Goal: Contribute content

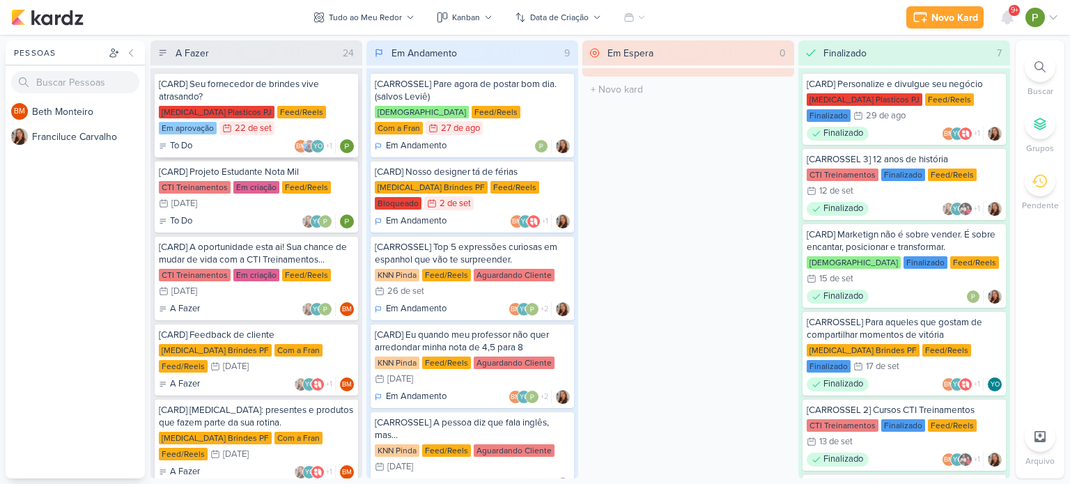
click at [309, 128] on div "Allegra Plasticos PJ Feed/Reels Em aprovação 22/9 22 de set" at bounding box center [256, 121] width 195 height 31
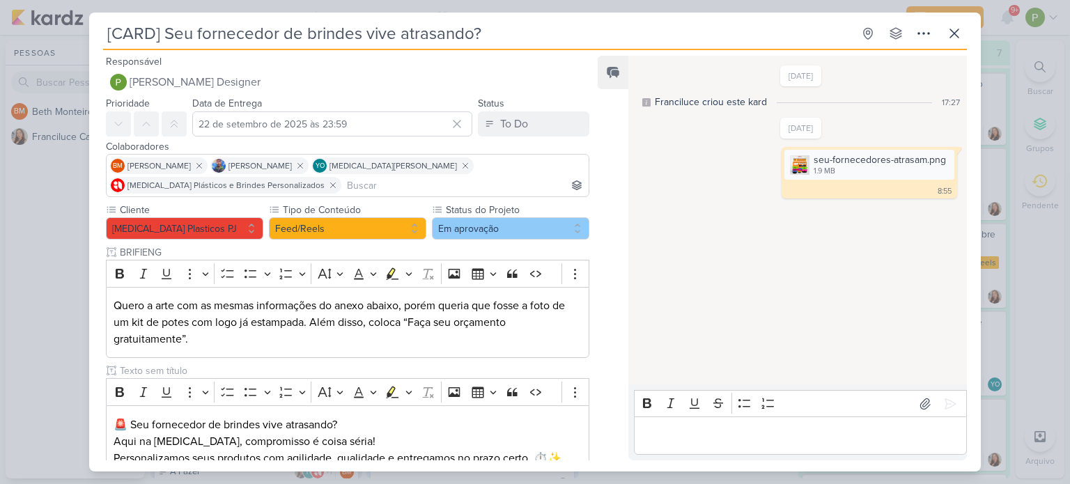
click at [18, 210] on div "[CARD] Seu fornecedor de brindes vive atrasando? Criado por Franciluce" at bounding box center [535, 242] width 1070 height 484
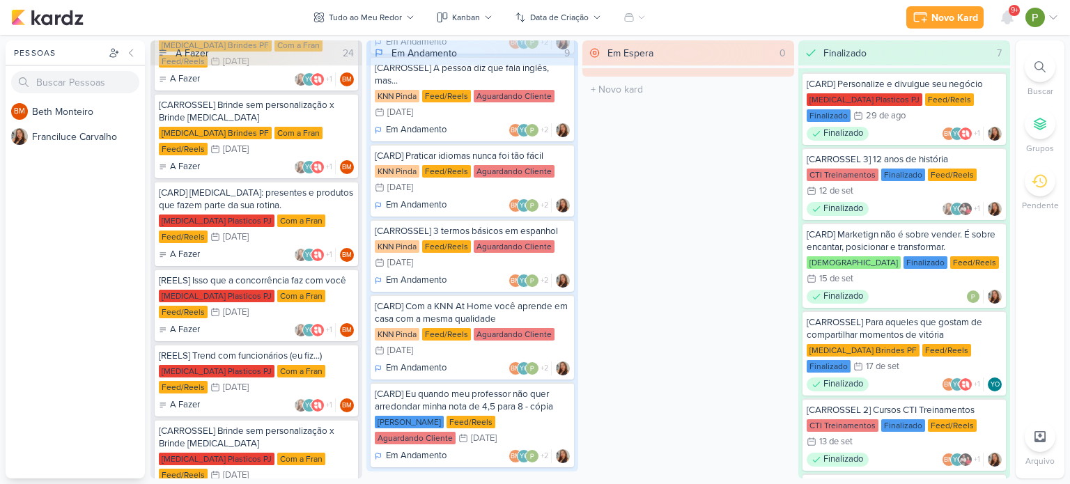
scroll to position [906, 0]
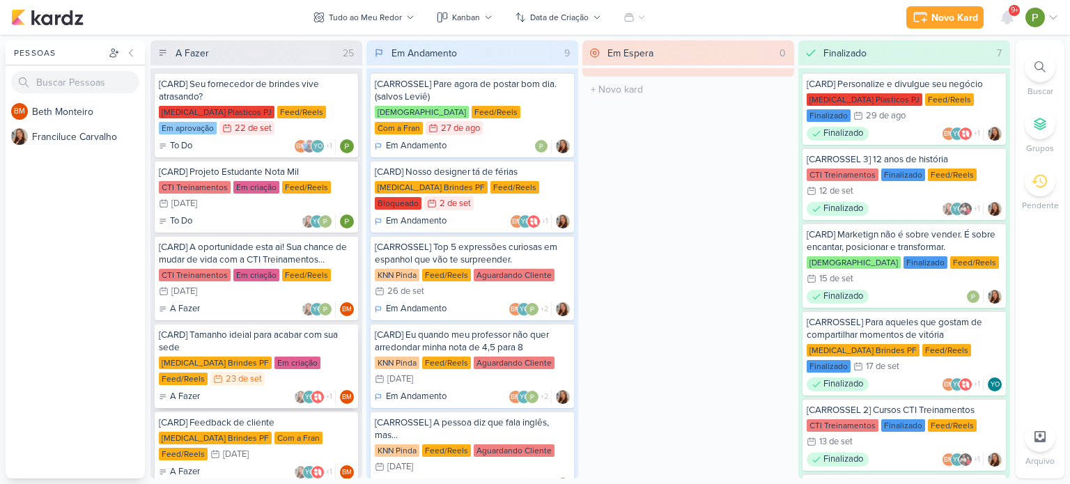
click at [258, 343] on div "[CARD] Tamanho ideial para acabar com sua sede" at bounding box center [256, 341] width 195 height 25
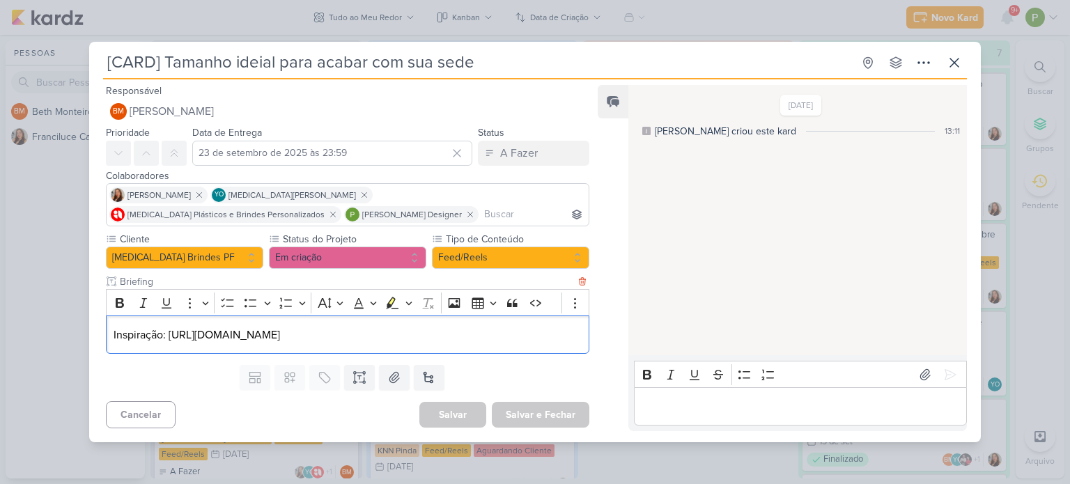
drag, startPoint x: 284, startPoint y: 331, endPoint x: 169, endPoint y: 334, distance: 114.3
click at [169, 334] on p "Inspiração: [URL][DOMAIN_NAME]" at bounding box center [348, 335] width 468 height 17
click at [20, 294] on div "[CARD] Tamanho ideial para acabar com sua sede Criado por Beth" at bounding box center [535, 242] width 1070 height 484
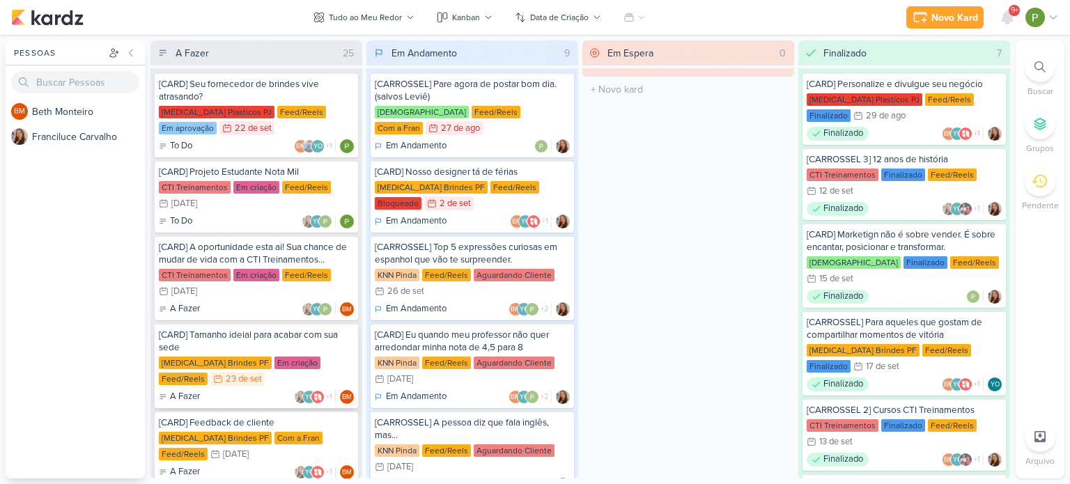
click at [215, 358] on div "[MEDICAL_DATA] Brindes PF" at bounding box center [215, 363] width 113 height 13
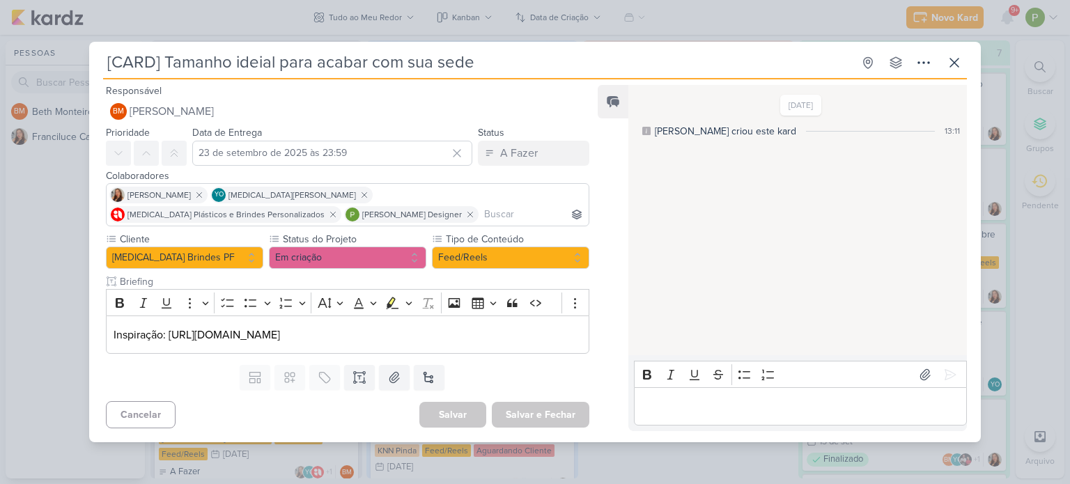
click at [66, 325] on div "[CARD] Tamanho ideial para acabar com sua sede Criado por Beth" at bounding box center [535, 242] width 1070 height 484
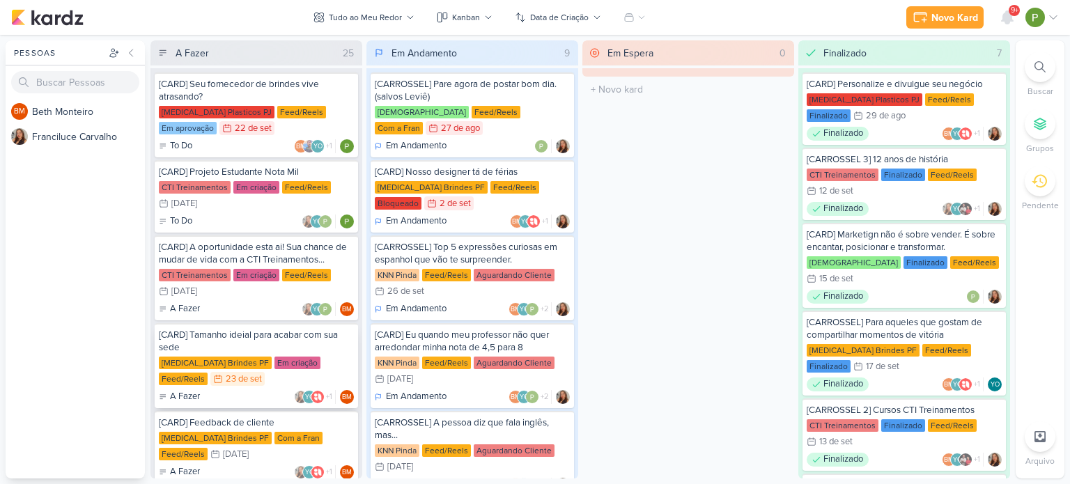
click at [248, 348] on div "[CARD] Tamanho ideial para acabar com sua sede" at bounding box center [256, 341] width 195 height 25
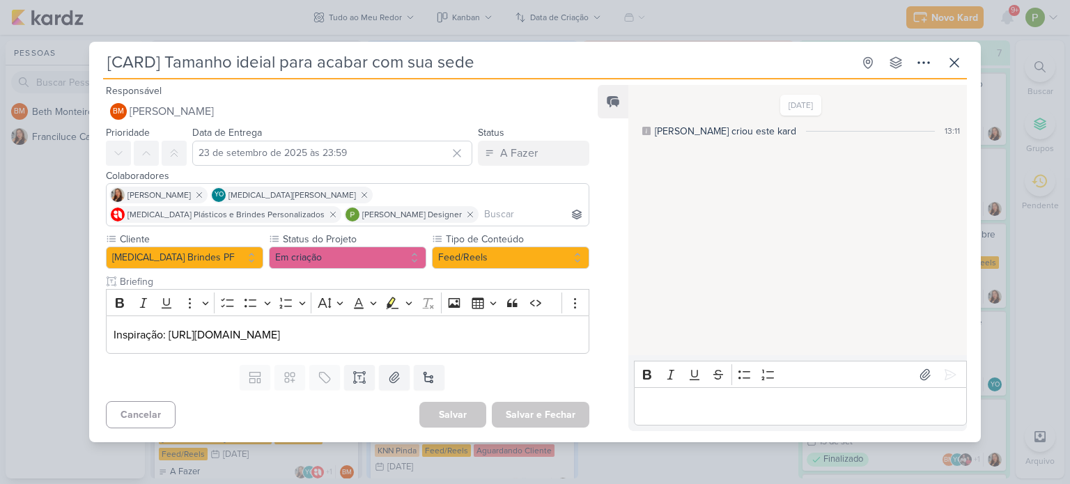
click at [42, 252] on div "[CARD] Tamanho ideial para acabar com sua sede Criado por [PERSON_NAME]" at bounding box center [535, 242] width 1070 height 484
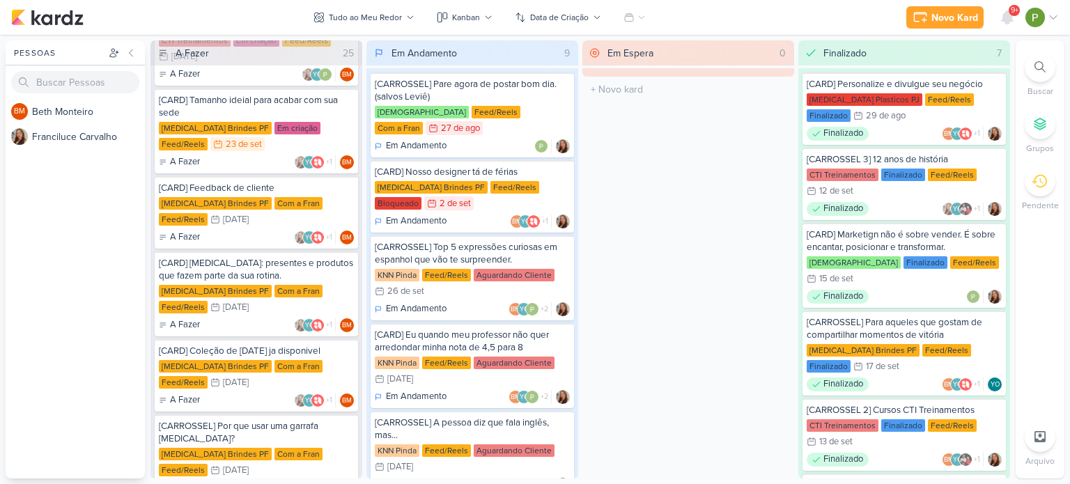
scroll to position [209, 0]
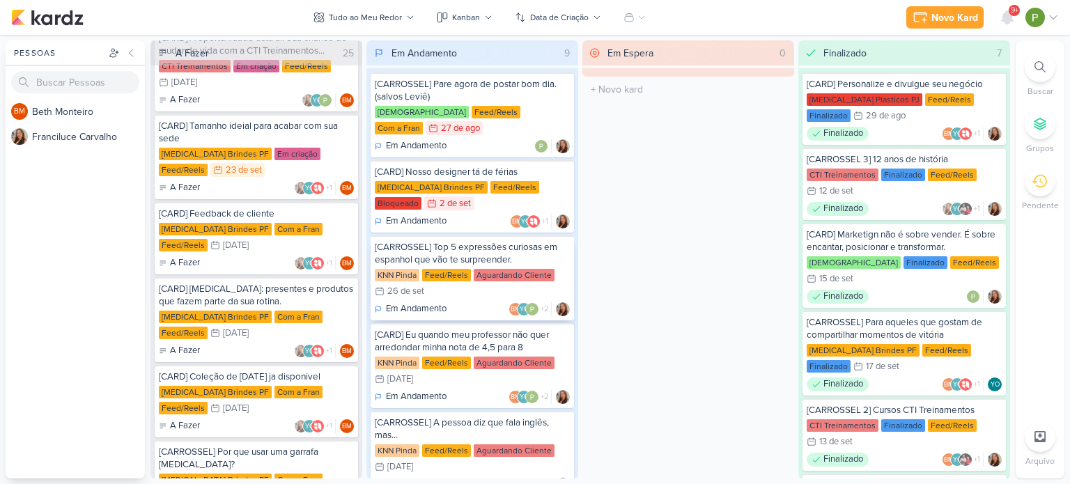
click at [496, 250] on div "[CARROSSEL] Top 5 expressões curiosas em espanhol que vão te surpreender. KNN P…" at bounding box center [472, 278] width 203 height 85
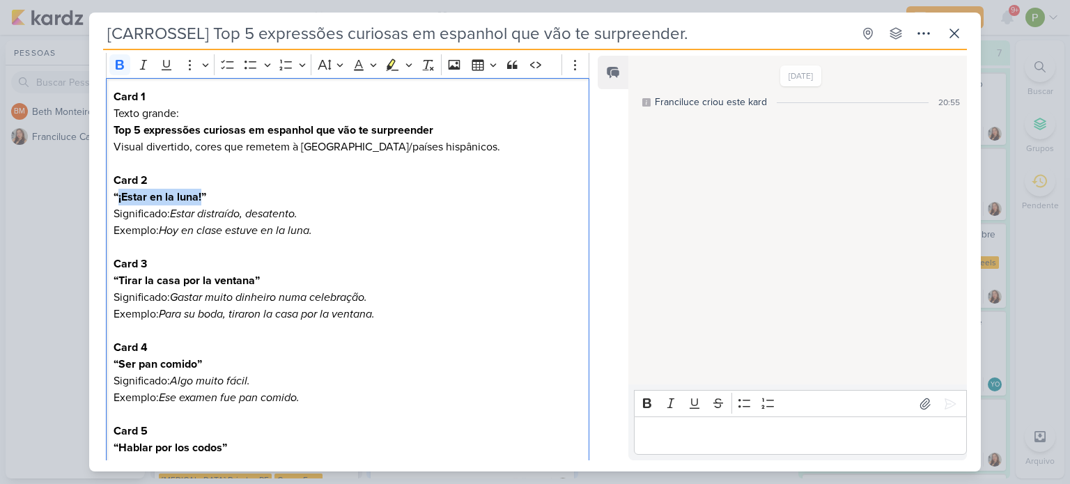
drag, startPoint x: 201, startPoint y: 197, endPoint x: 116, endPoint y: 194, distance: 85.8
click at [116, 194] on strong "“¡Estar en la luna!”" at bounding box center [160, 197] width 93 height 14
copy strong "¡Estar en la luna!"
drag, startPoint x: 173, startPoint y: 211, endPoint x: 299, endPoint y: 214, distance: 126.2
click at [298, 214] on icon "Estar distraído, desatento." at bounding box center [234, 214] width 128 height 14
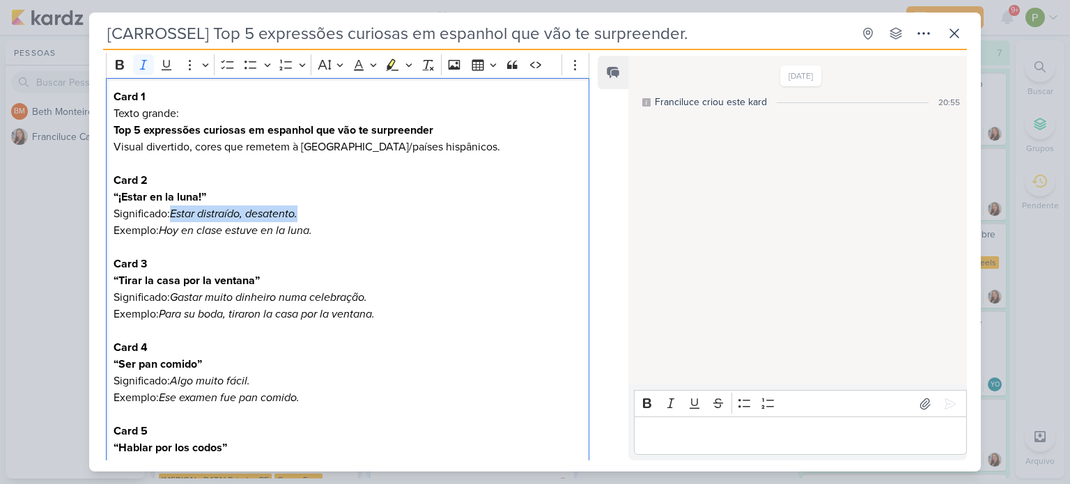
copy icon "Estar distraído, desatento."
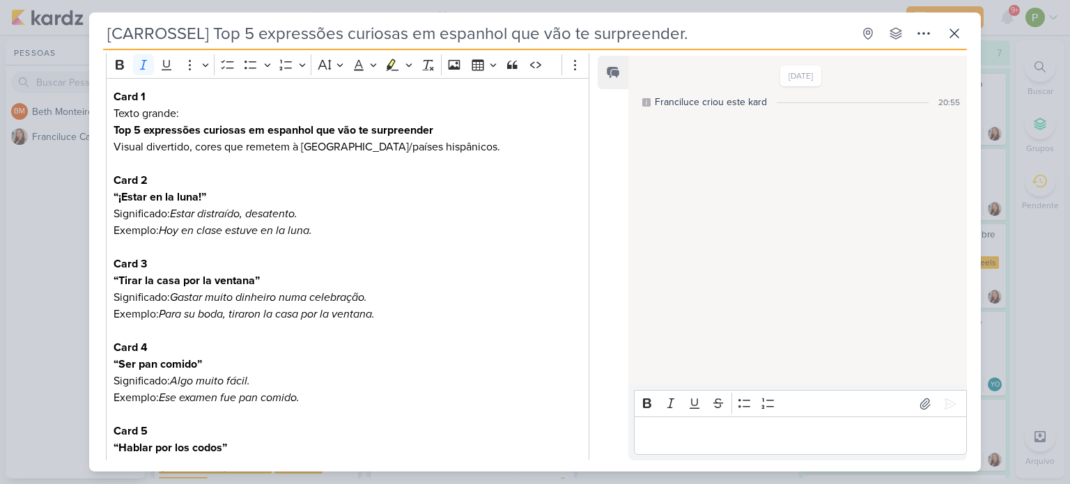
click at [58, 194] on div "[CARROSSEL] Top 5 expressões curiosas em espanhol que vão te surpreender. Criad…" at bounding box center [535, 242] width 1070 height 484
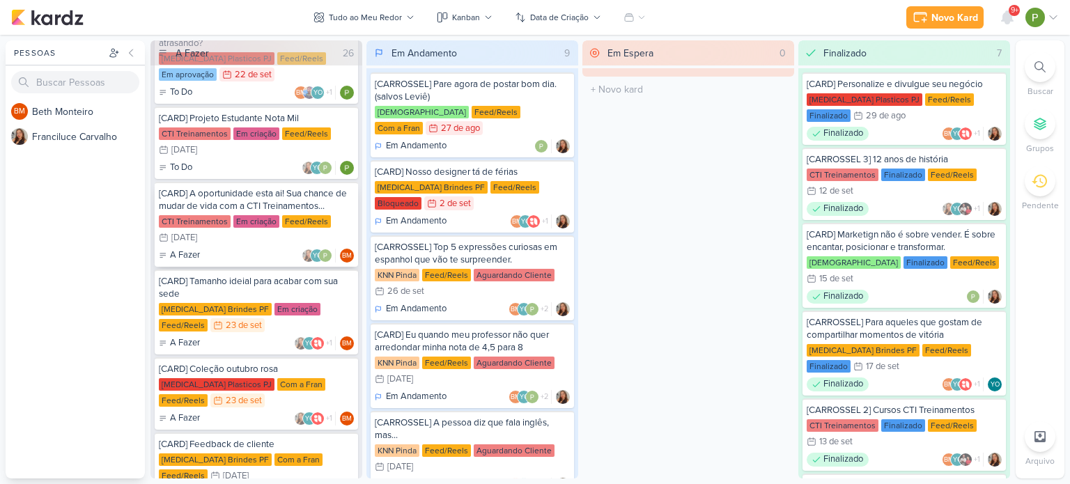
scroll to position [139, 0]
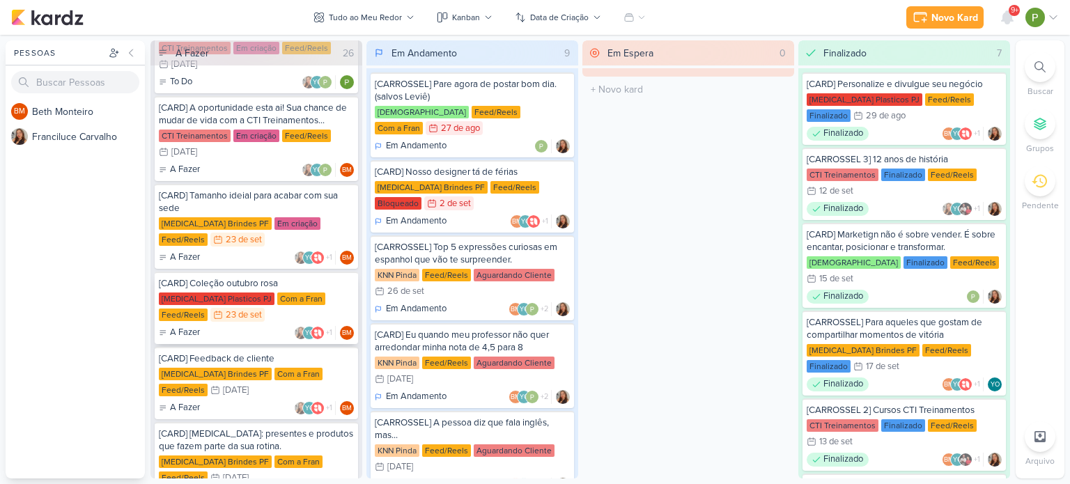
click at [277, 301] on div "Com a Fran" at bounding box center [301, 299] width 48 height 13
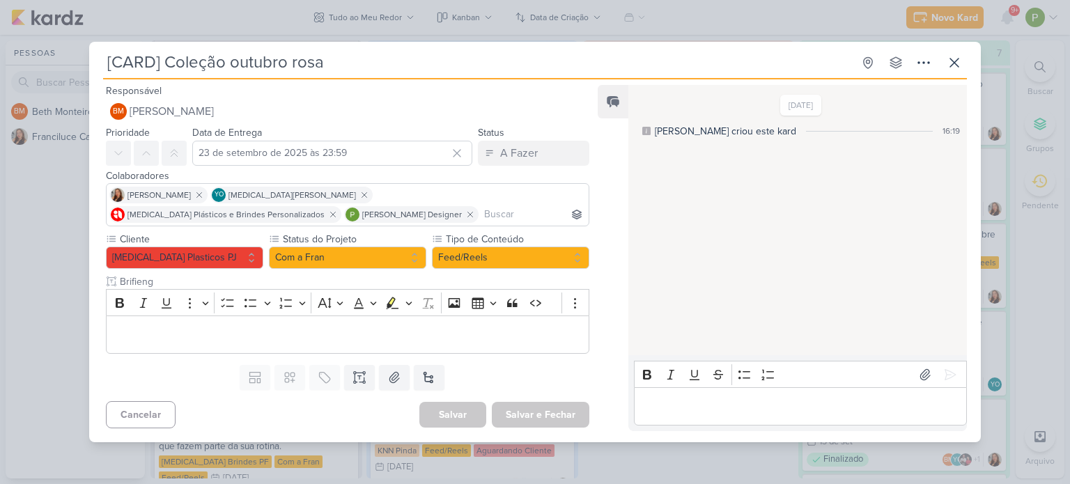
click at [39, 206] on div "[CARD] Coleção outubro rosa Criado por Beth" at bounding box center [535, 242] width 1070 height 484
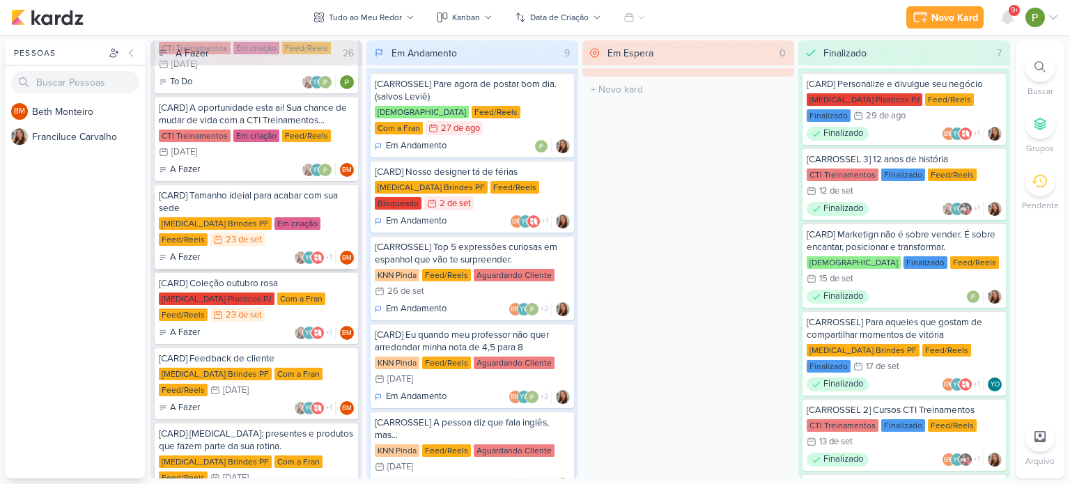
click at [275, 226] on div "Em criação" at bounding box center [298, 223] width 46 height 13
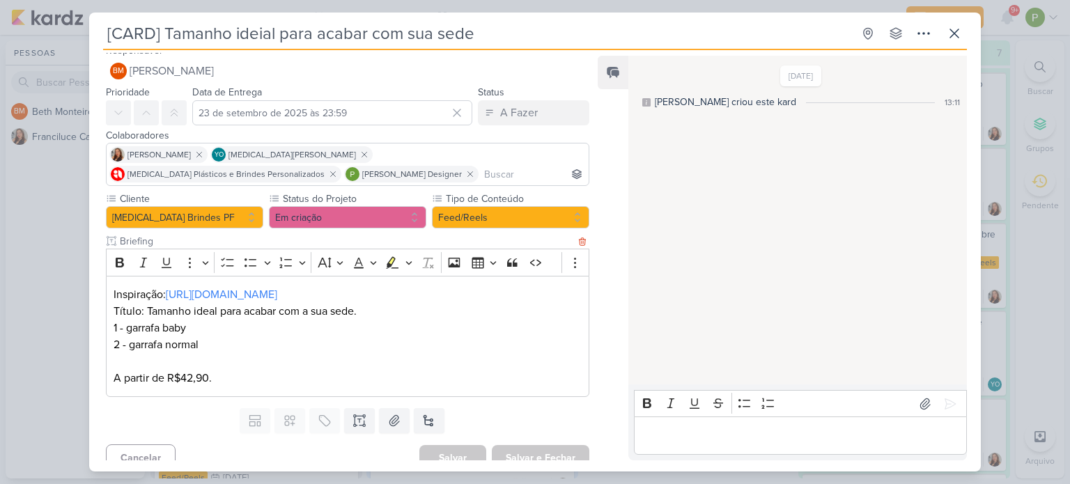
scroll to position [24, 0]
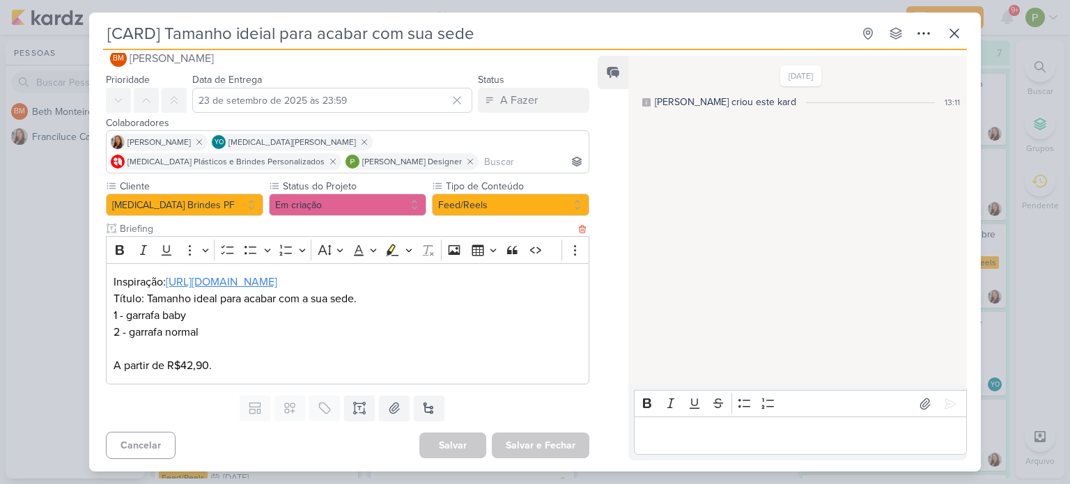
click at [209, 277] on link "https://pin.it/RF71T3Y86" at bounding box center [222, 282] width 112 height 14
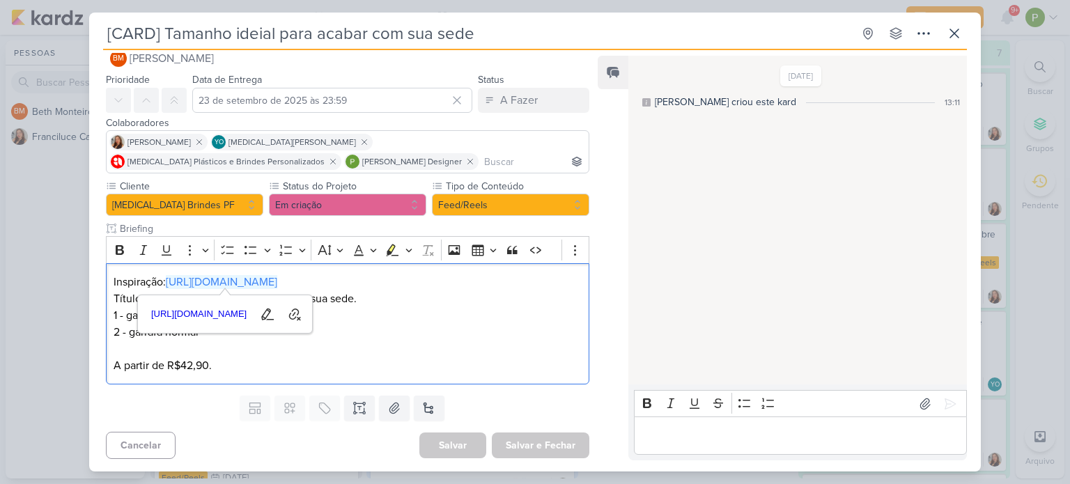
click at [376, 384] on div "Cliente Allegra Brindes PF Status do Projeto" at bounding box center [342, 284] width 506 height 211
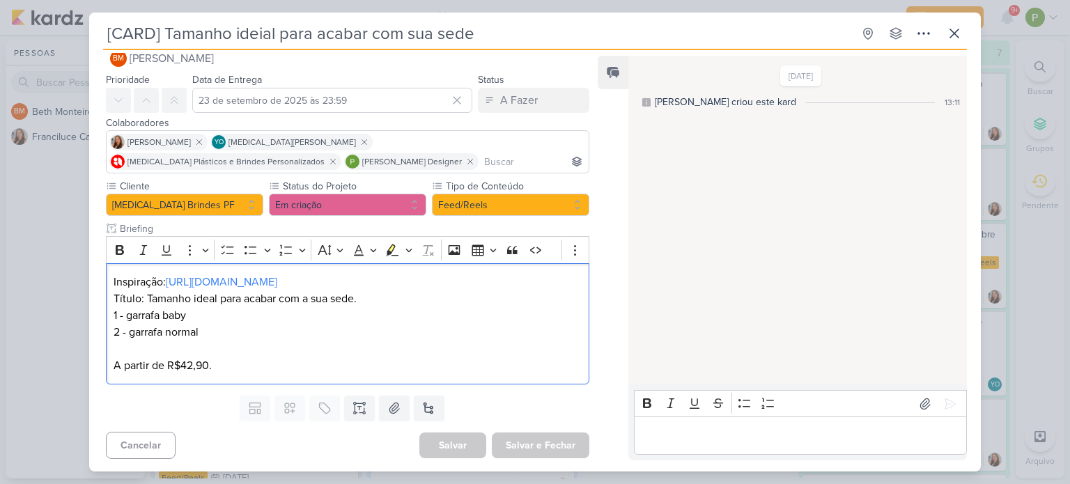
click at [209, 403] on div "O seu plano não inclui templates. Fazer upgrade... Campos customizados estão di…" at bounding box center [342, 408] width 506 height 36
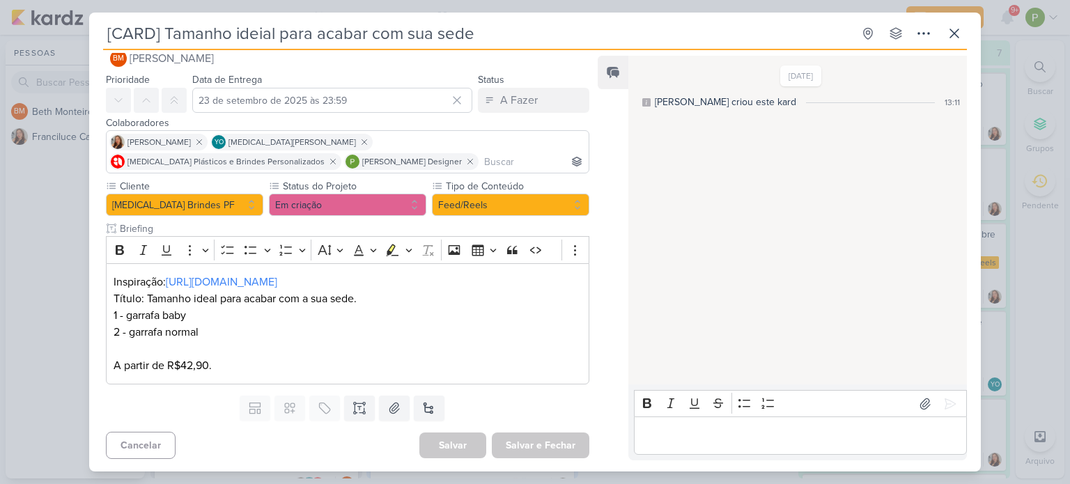
scroll to position [52, 0]
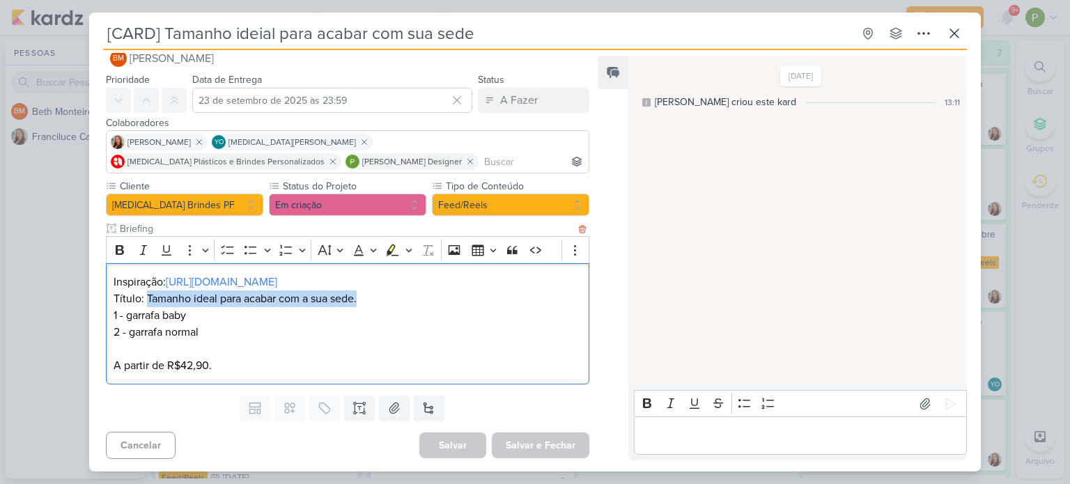
drag, startPoint x: 145, startPoint y: 296, endPoint x: 363, endPoint y: 296, distance: 218.1
click at [363, 296] on p "Título: Tamanho ideal para acabar com a sua sede." at bounding box center [348, 299] width 468 height 17
copy p "Tamanho ideal para acabar com a sua sede."
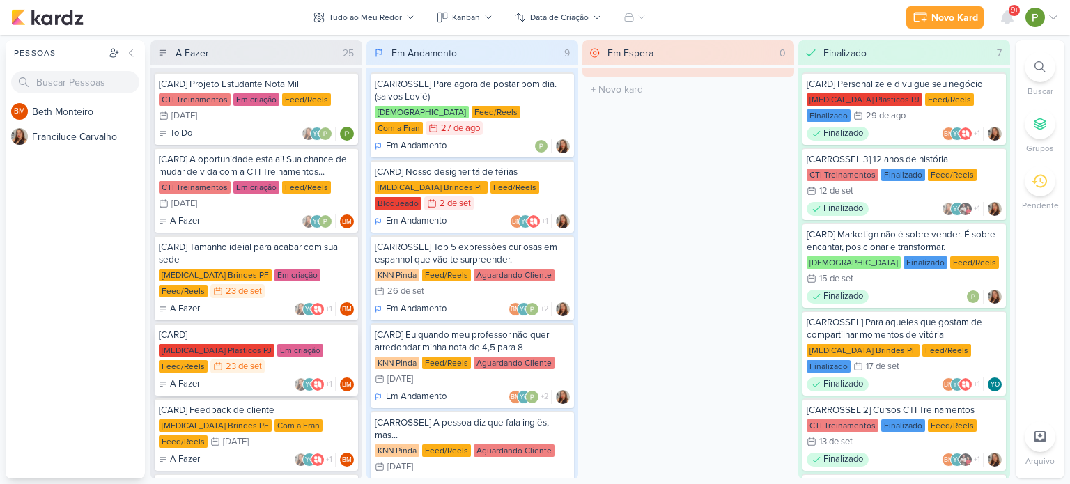
click at [239, 338] on div "[CARD]" at bounding box center [256, 335] width 195 height 13
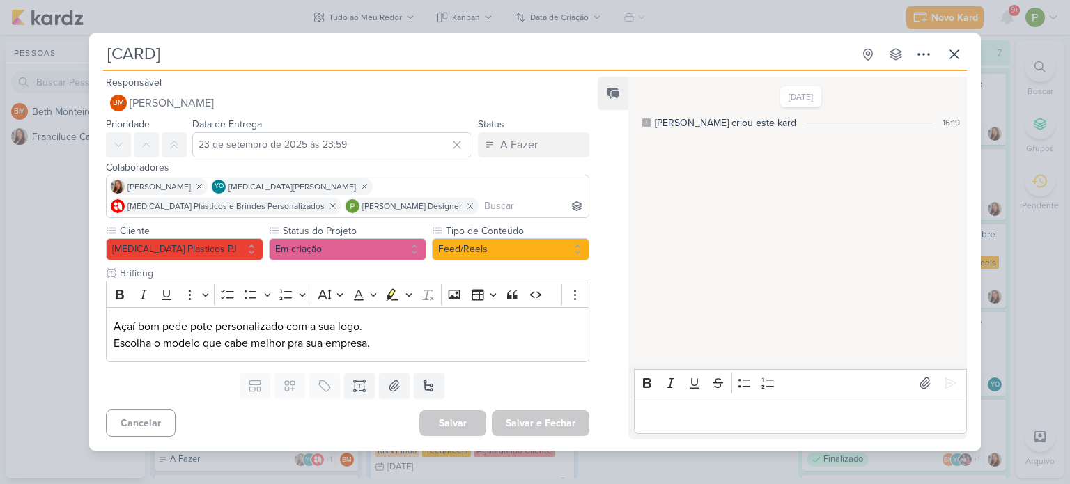
click at [50, 259] on div "[CARD] Criado por Beth" at bounding box center [535, 242] width 1070 height 484
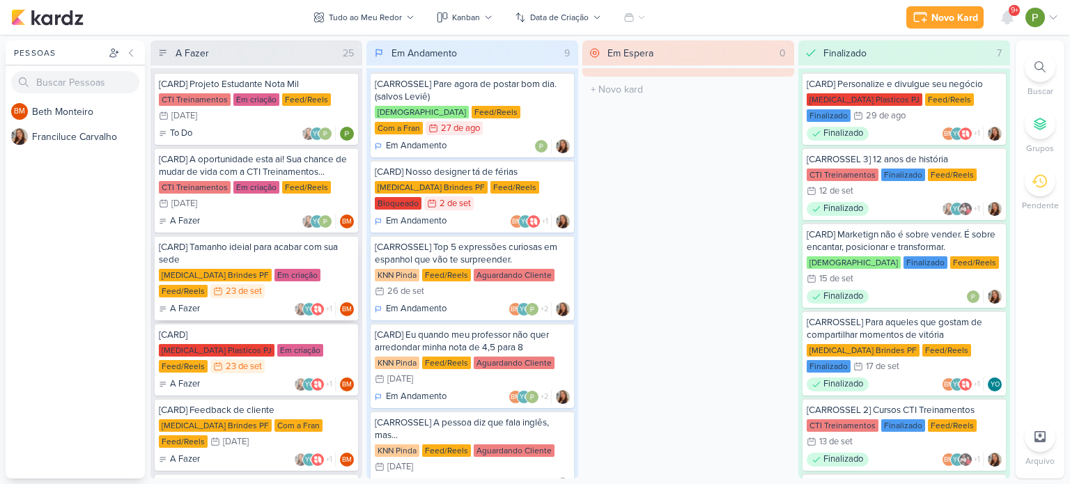
click at [217, 262] on div "[CARD] Tamanho ideial para acabar com sua sede" at bounding box center [256, 253] width 195 height 25
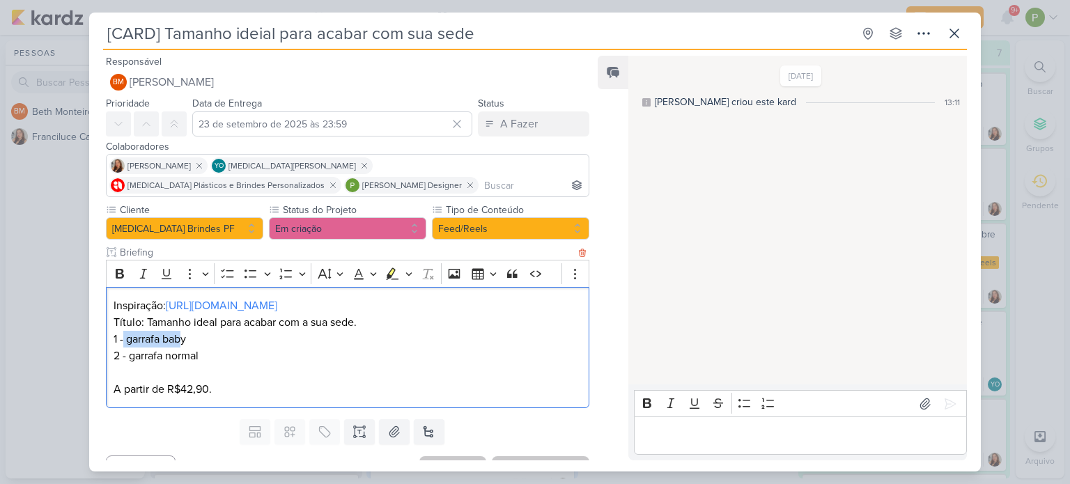
drag, startPoint x: 123, startPoint y: 336, endPoint x: 184, endPoint y: 340, distance: 61.5
click at [184, 340] on p "1 - garrafa baby" at bounding box center [348, 339] width 468 height 17
click at [186, 340] on p "1 - garrafa baby" at bounding box center [348, 339] width 468 height 17
drag, startPoint x: 188, startPoint y: 337, endPoint x: 128, endPoint y: 339, distance: 60.7
click at [128, 339] on p "1 - garrafa baby" at bounding box center [348, 339] width 468 height 17
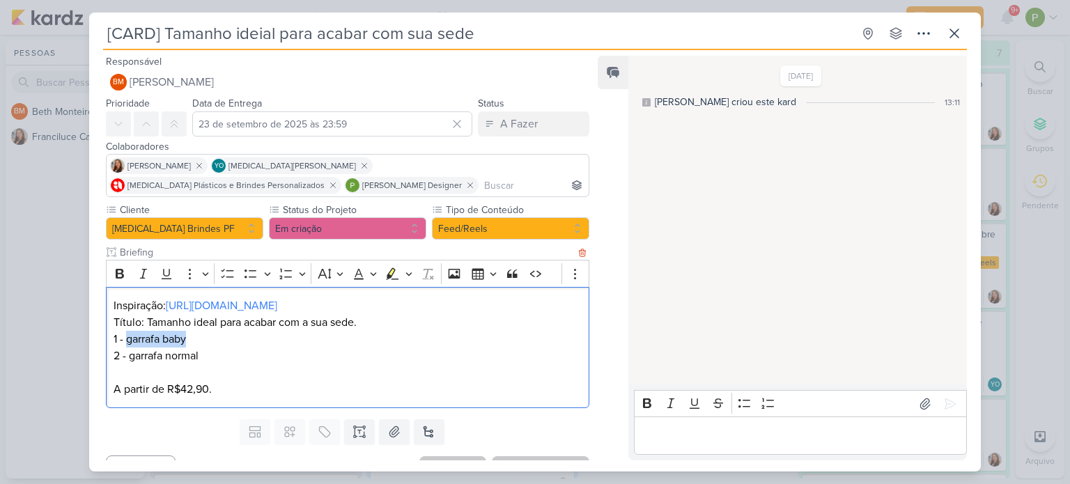
copy p "garrafa baby"
drag, startPoint x: 128, startPoint y: 356, endPoint x: 203, endPoint y: 352, distance: 74.7
click at [203, 352] on p "2 - garrafa normal" at bounding box center [348, 356] width 468 height 17
copy p "garrafa normal"
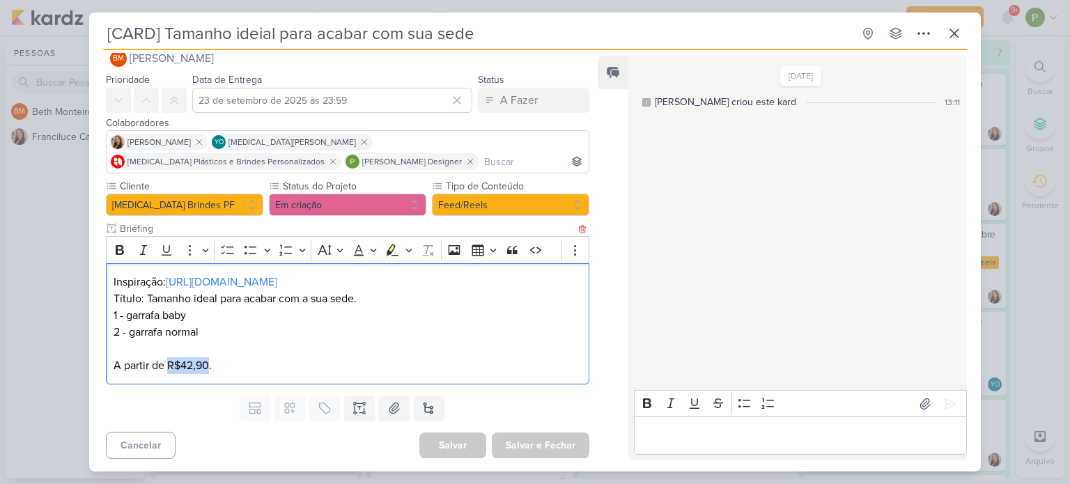
drag, startPoint x: 167, startPoint y: 363, endPoint x: 208, endPoint y: 361, distance: 40.5
click at [208, 361] on p "A partir de R$42,90." at bounding box center [348, 366] width 468 height 17
copy p "R$42,90"
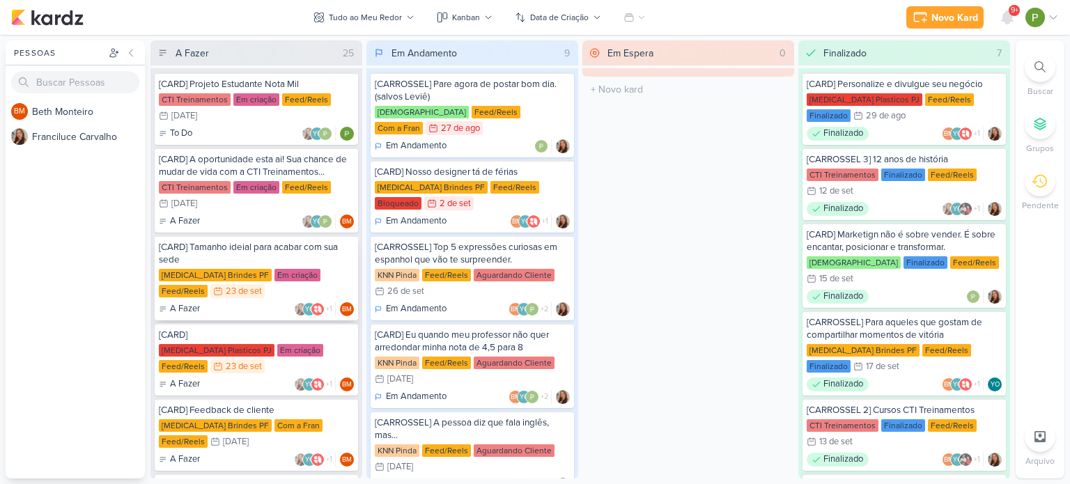
click at [224, 253] on div "[CARD] Tamanho ideial para acabar com sua sede" at bounding box center [256, 253] width 195 height 25
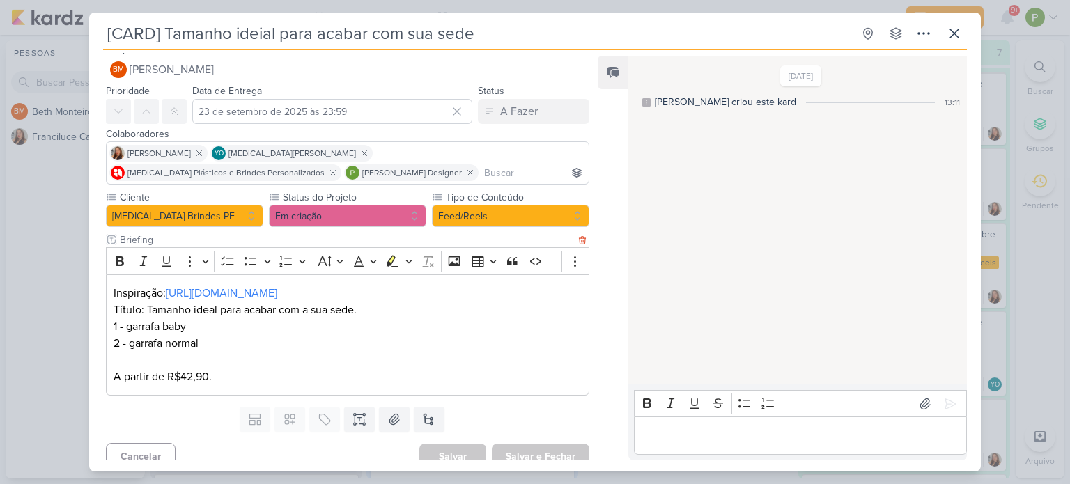
scroll to position [24, 0]
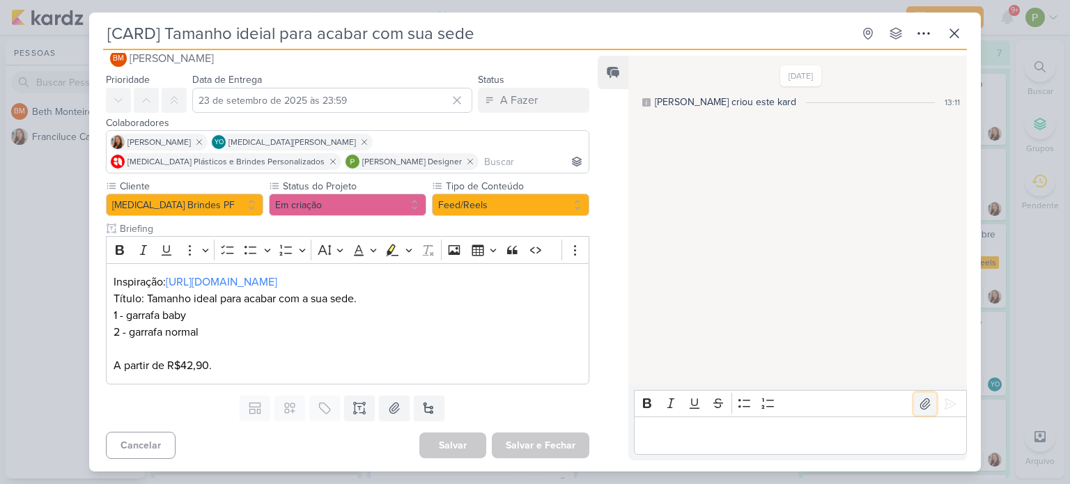
click at [921, 406] on icon at bounding box center [926, 404] width 14 height 14
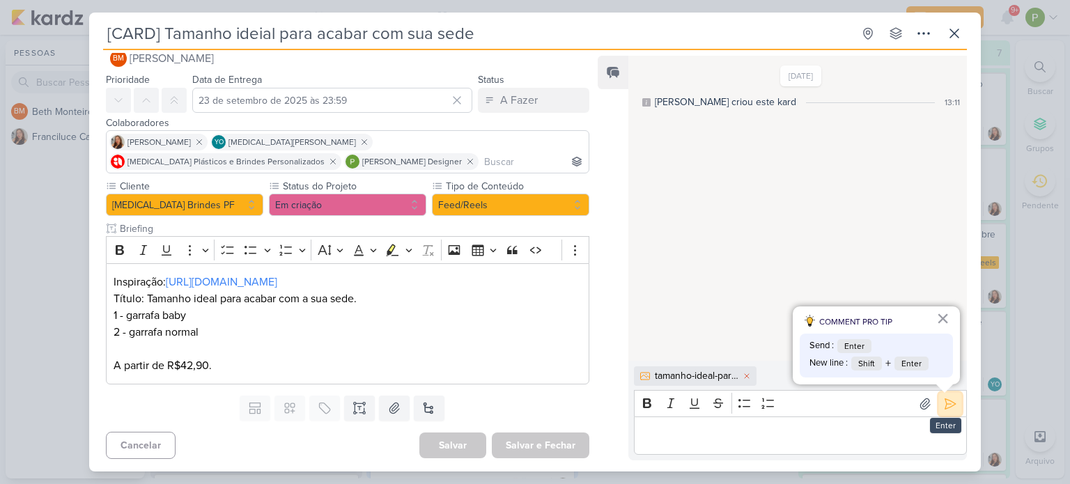
click at [951, 399] on icon at bounding box center [951, 404] width 14 height 14
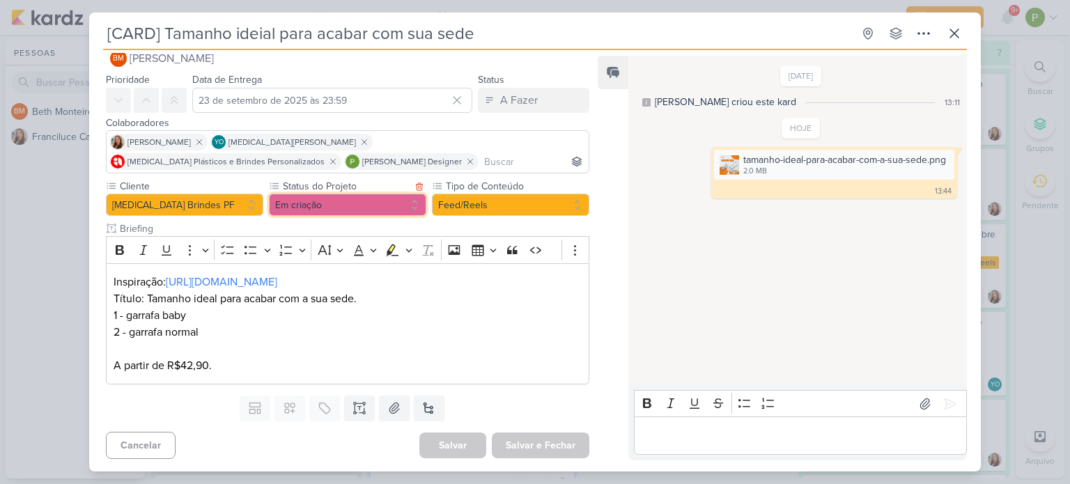
click at [369, 196] on button "Em criação" at bounding box center [348, 205] width 158 height 22
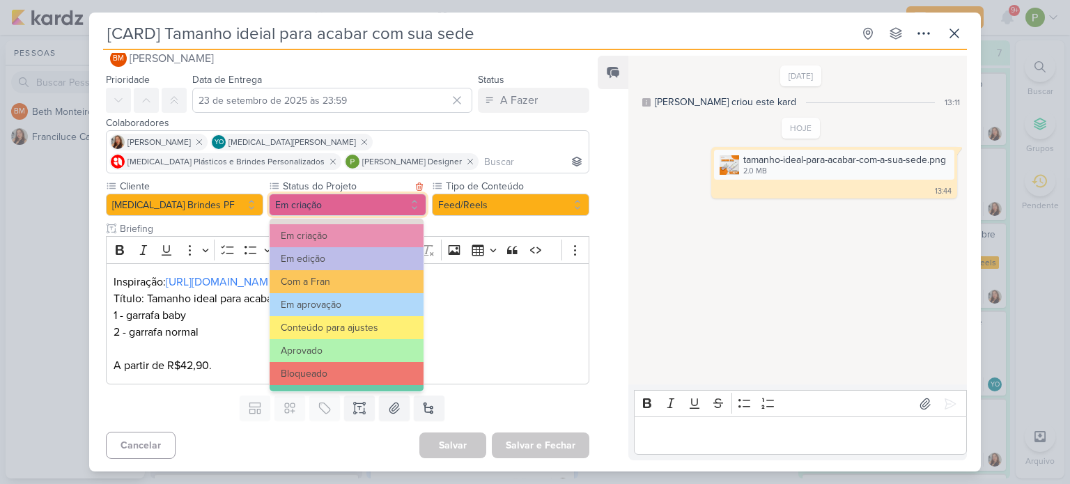
scroll to position [139, 0]
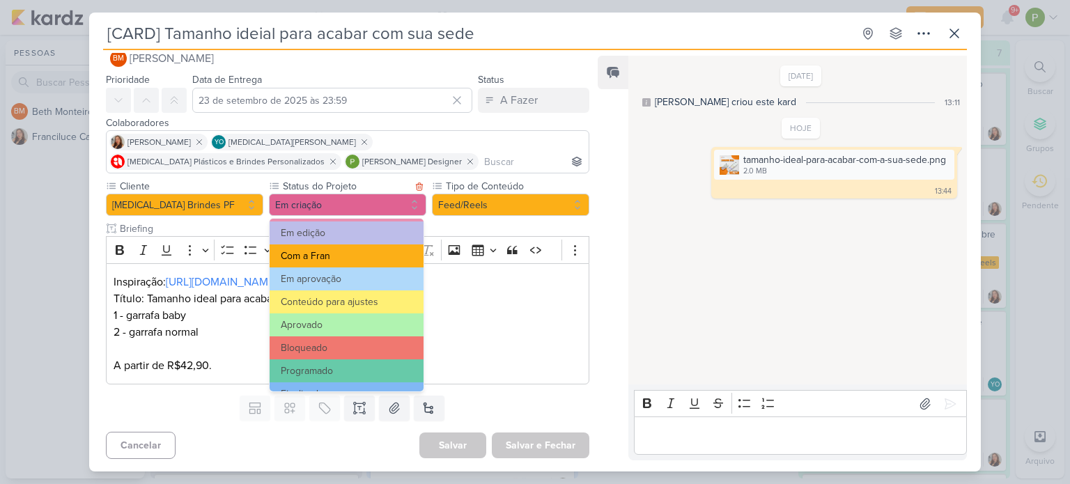
click at [318, 264] on button "Com a Fran" at bounding box center [347, 256] width 154 height 23
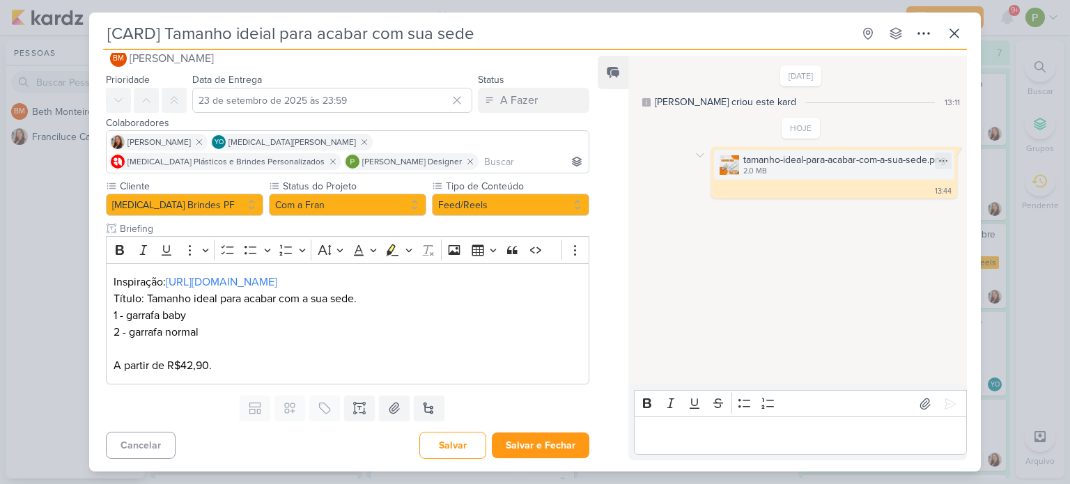
click at [729, 157] on img at bounding box center [730, 165] width 20 height 20
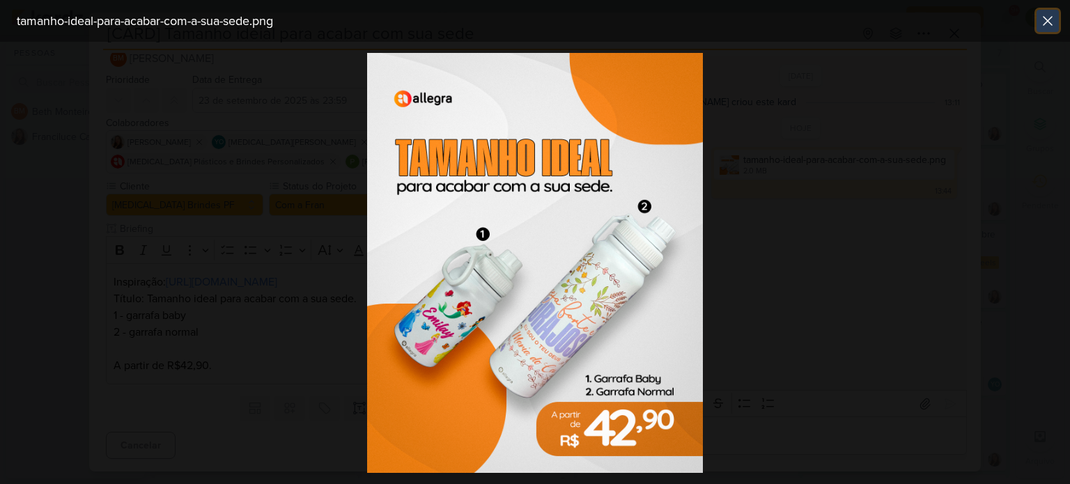
click at [1042, 25] on icon at bounding box center [1048, 21] width 17 height 17
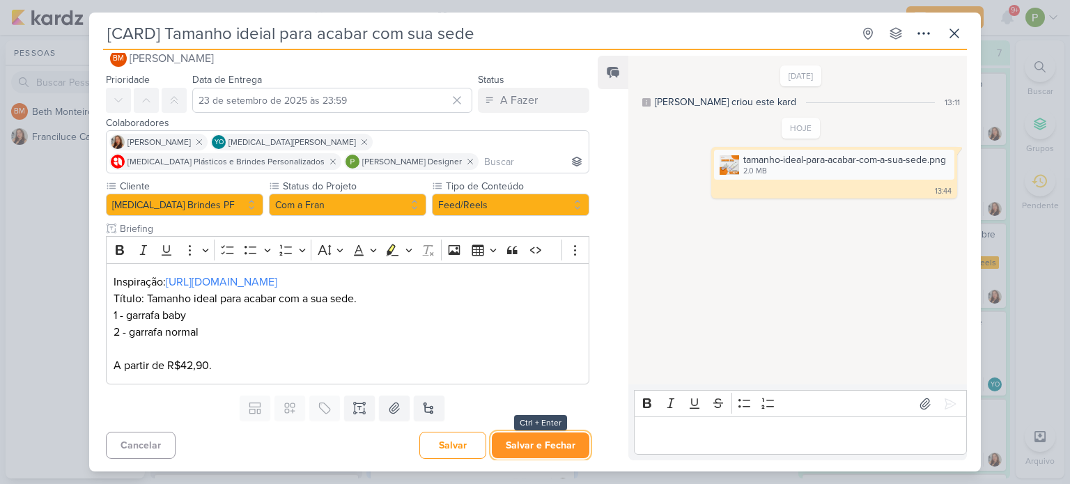
click at [547, 443] on button "Salvar e Fechar" at bounding box center [541, 446] width 98 height 26
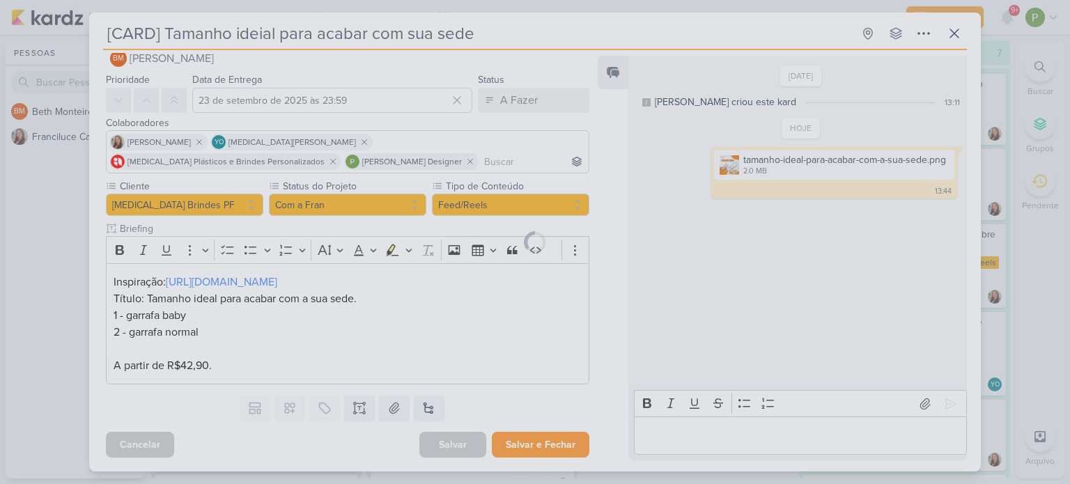
scroll to position [22, 0]
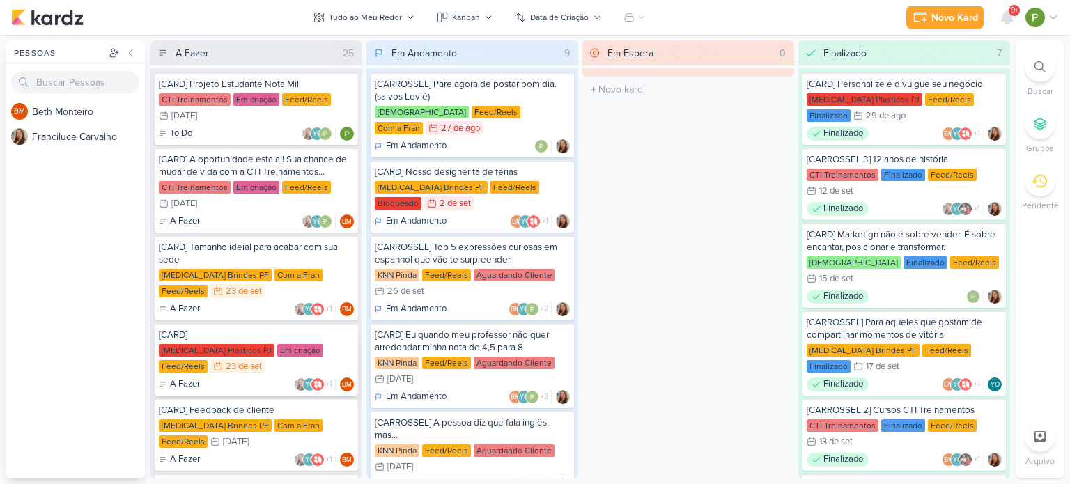
click at [243, 340] on div "[CARD] [MEDICAL_DATA] Plasticos PJ Em criação Feed/Reels 23/9 [DATE] A Fazer YO…" at bounding box center [256, 359] width 203 height 72
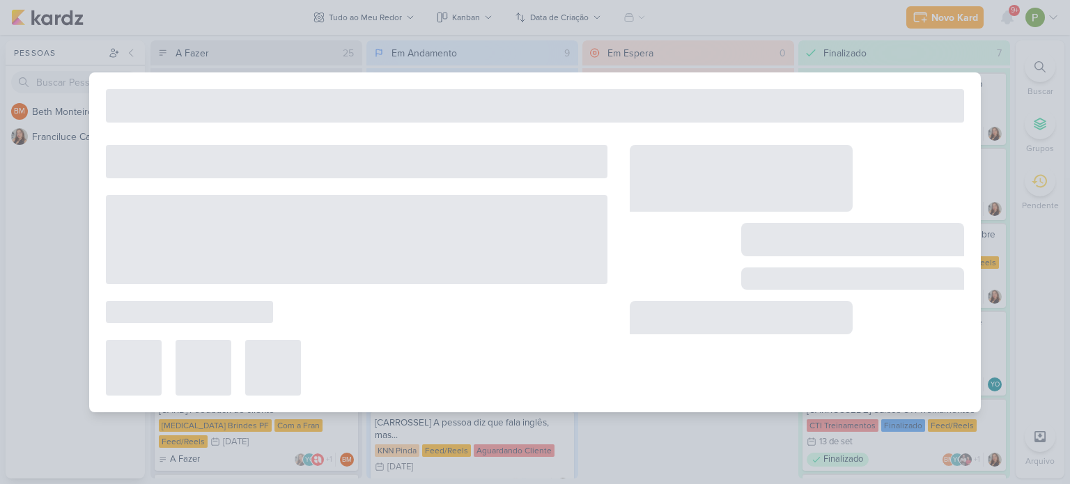
type input "[CARD]"
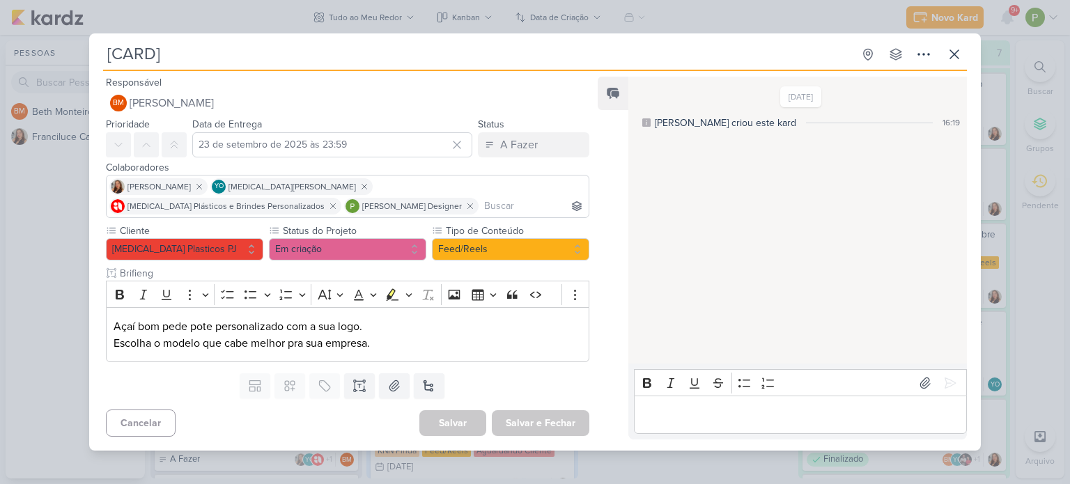
scroll to position [0, 0]
click at [22, 209] on div "[CARD] Criado por [PERSON_NAME]" at bounding box center [535, 242] width 1070 height 484
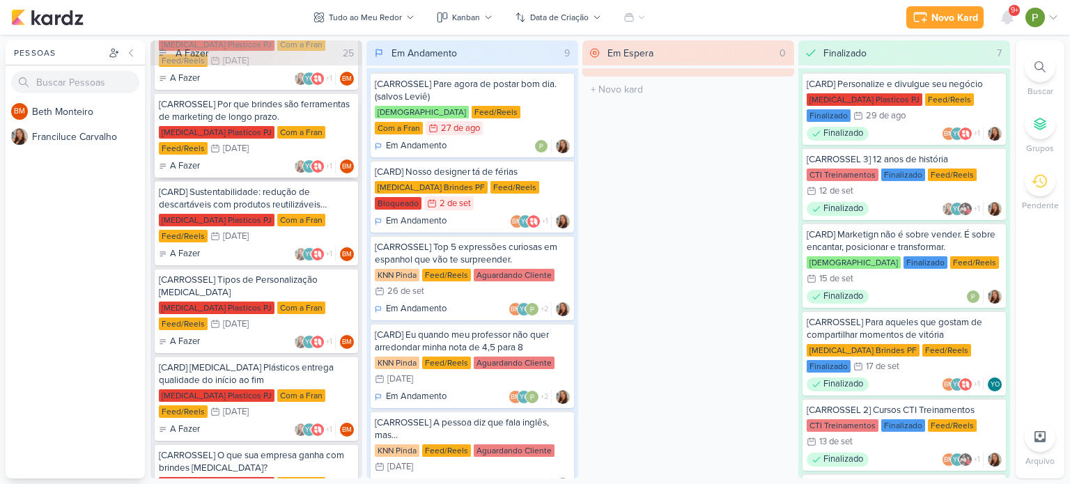
scroll to position [1394, 0]
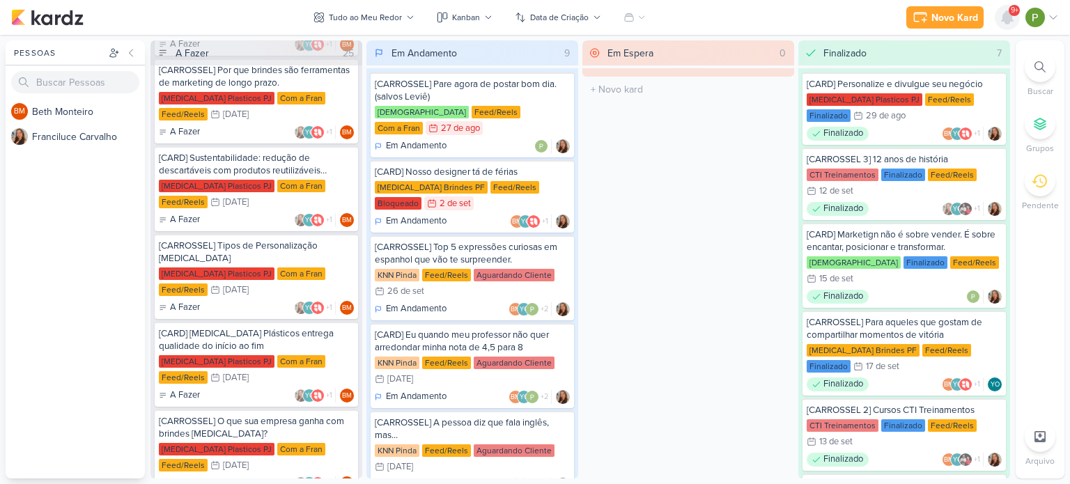
click at [1001, 19] on icon at bounding box center [1007, 17] width 17 height 17
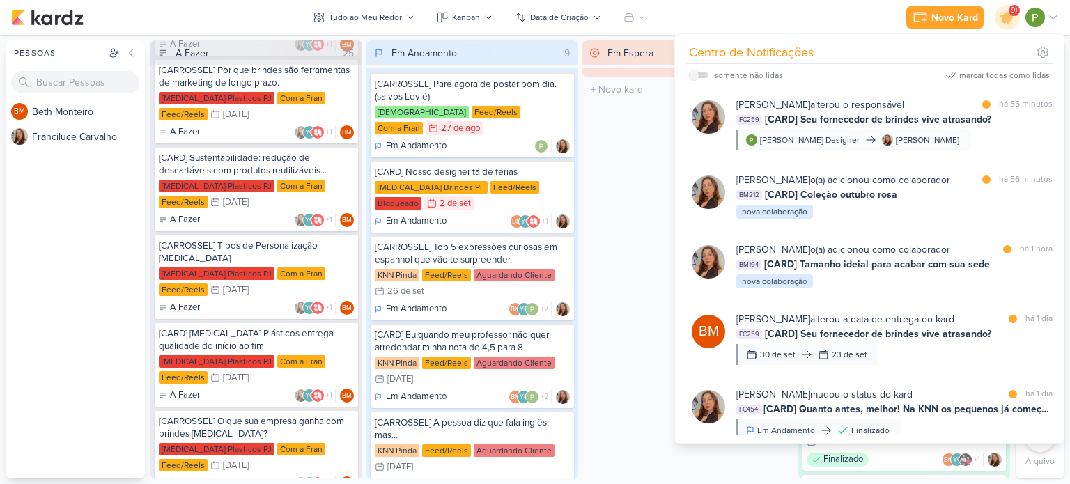
click at [622, 196] on div "Em Espera 0 O título do kard deve ter menos que 100 caracteres" at bounding box center [689, 259] width 212 height 438
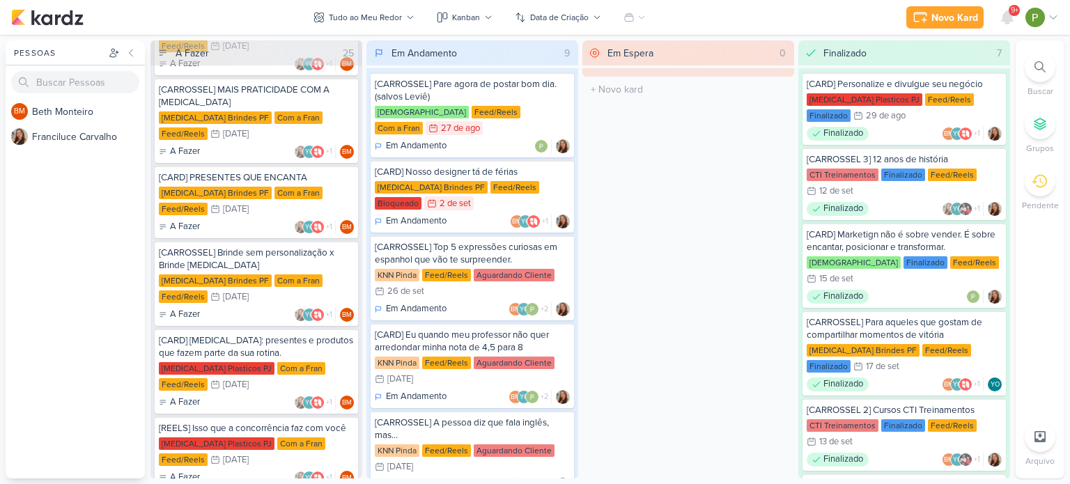
scroll to position [697, 0]
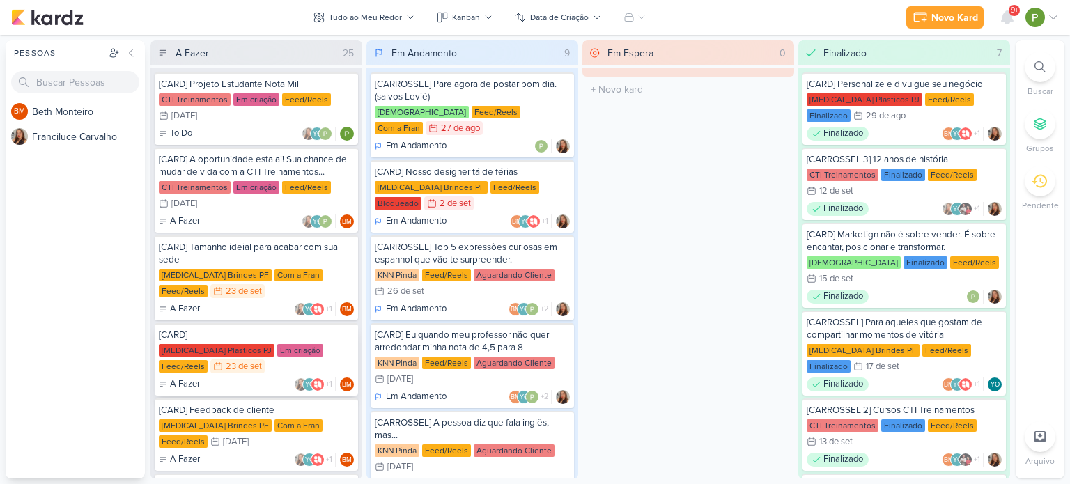
click at [245, 329] on div "[CARD]" at bounding box center [256, 335] width 195 height 13
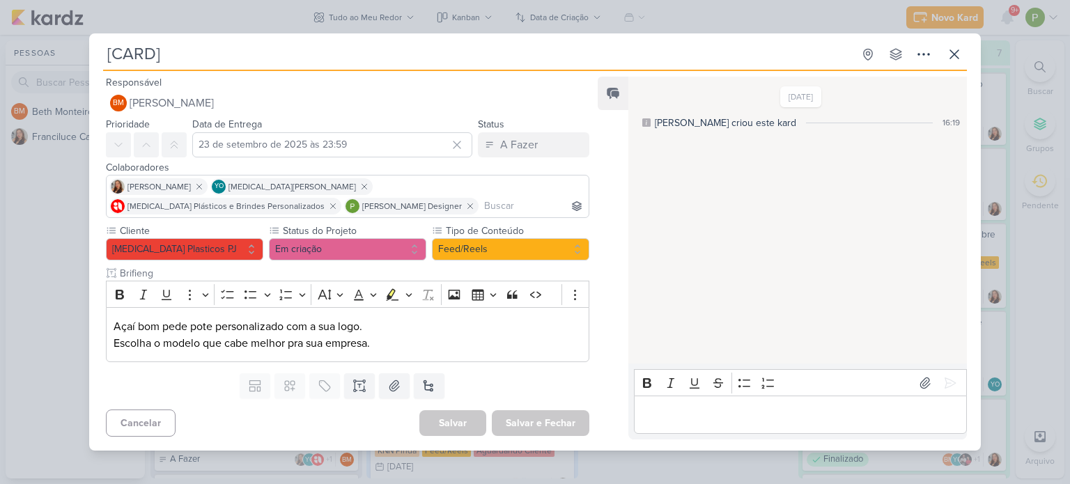
click at [25, 233] on div "[CARD] Criado por [PERSON_NAME]" at bounding box center [535, 242] width 1070 height 484
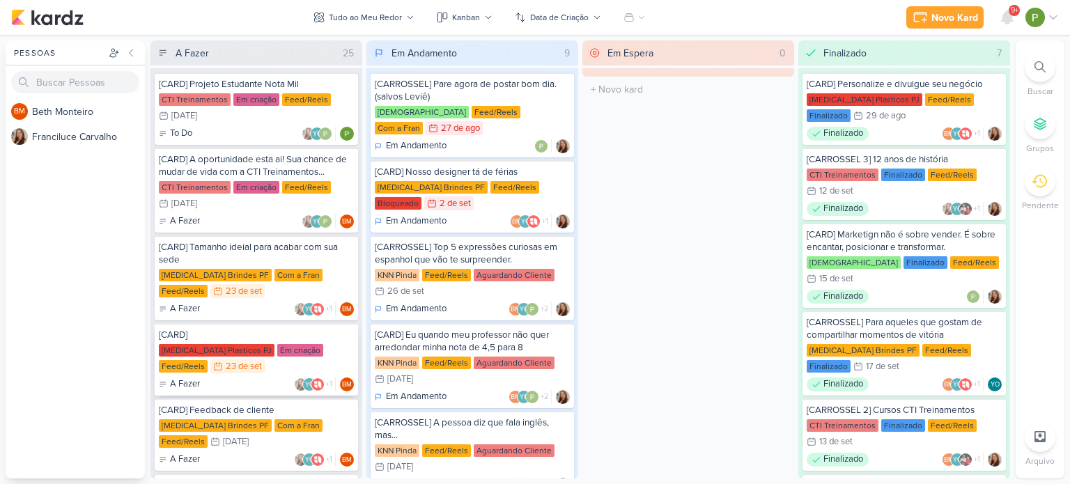
click at [277, 348] on div "Em criação" at bounding box center [300, 350] width 46 height 13
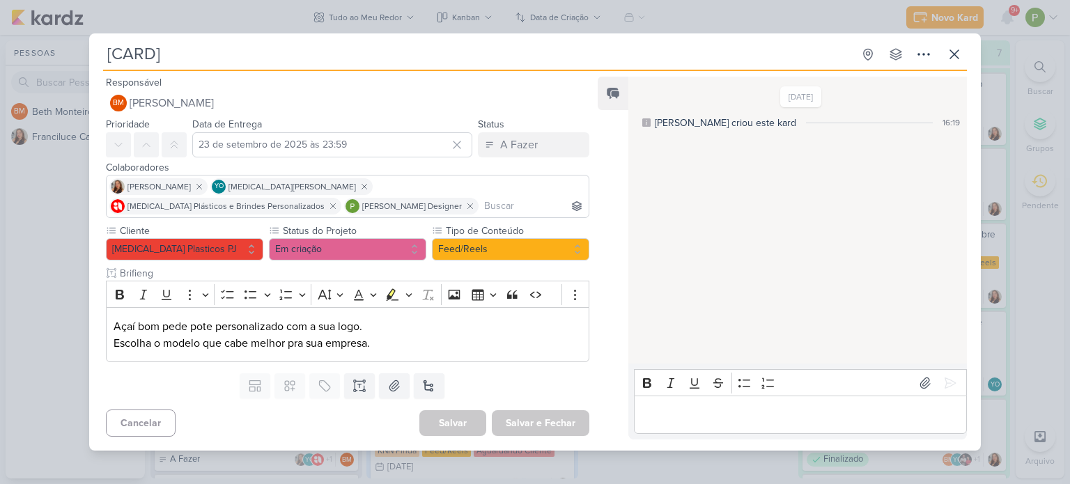
click at [48, 263] on div "[CARD] Criado por [PERSON_NAME]" at bounding box center [535, 242] width 1070 height 484
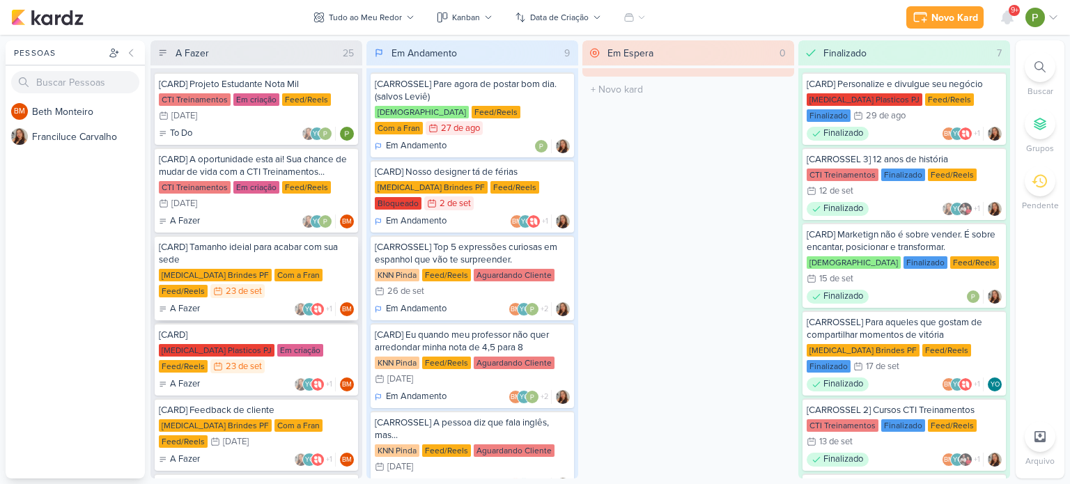
click at [256, 286] on div "[MEDICAL_DATA] Brindes PF Com a Fran Feed/Reels 23/9 [DATE]" at bounding box center [256, 284] width 195 height 31
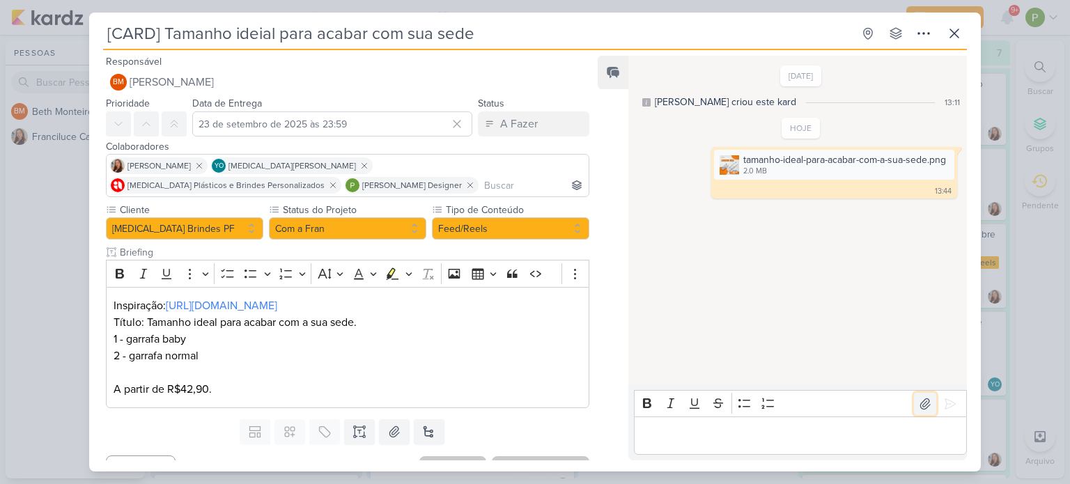
click at [914, 406] on button at bounding box center [925, 404] width 22 height 22
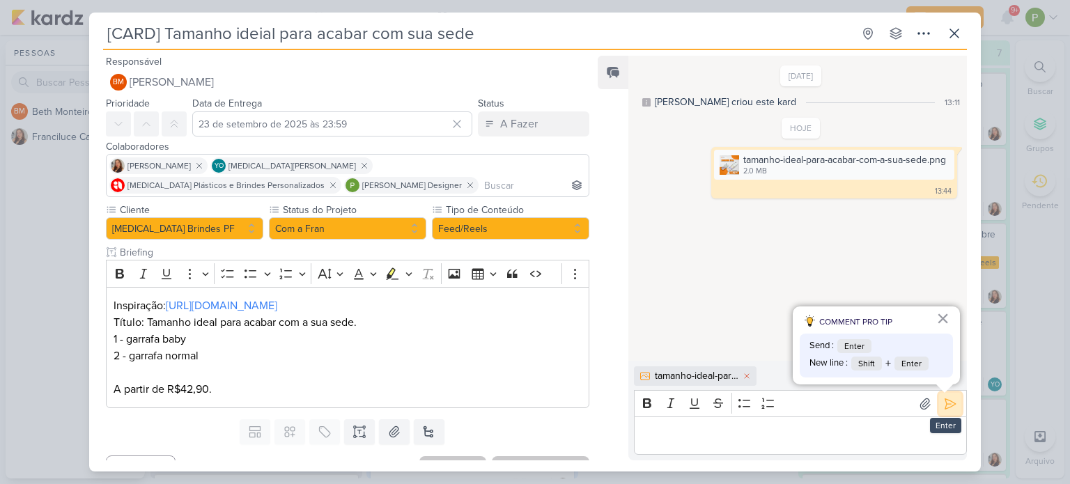
click at [947, 405] on icon at bounding box center [951, 404] width 14 height 14
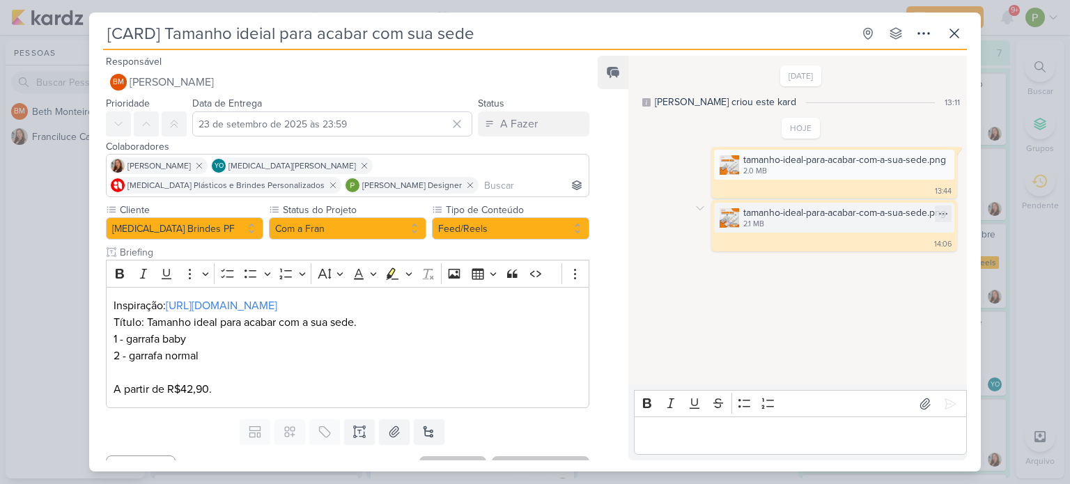
click at [721, 220] on img at bounding box center [730, 218] width 20 height 20
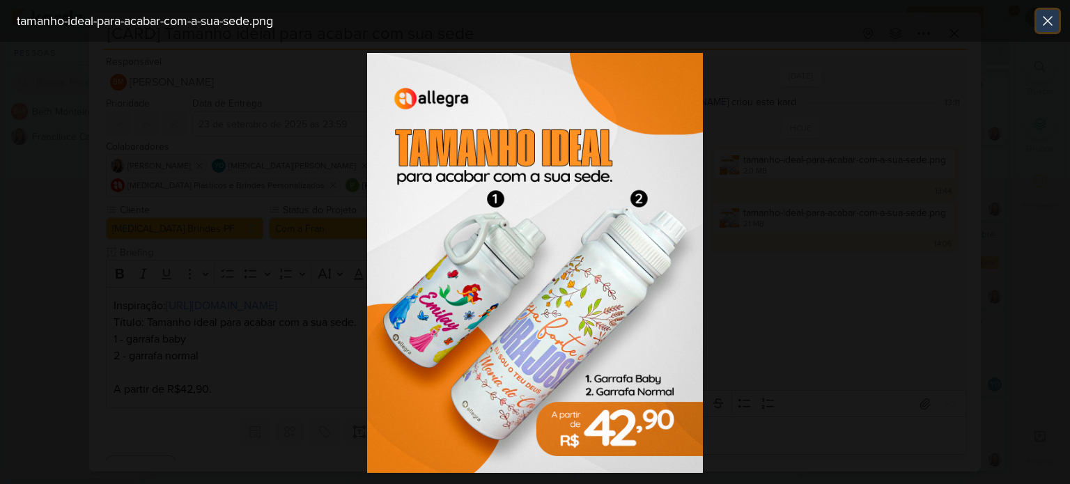
click at [1051, 22] on icon at bounding box center [1048, 21] width 17 height 17
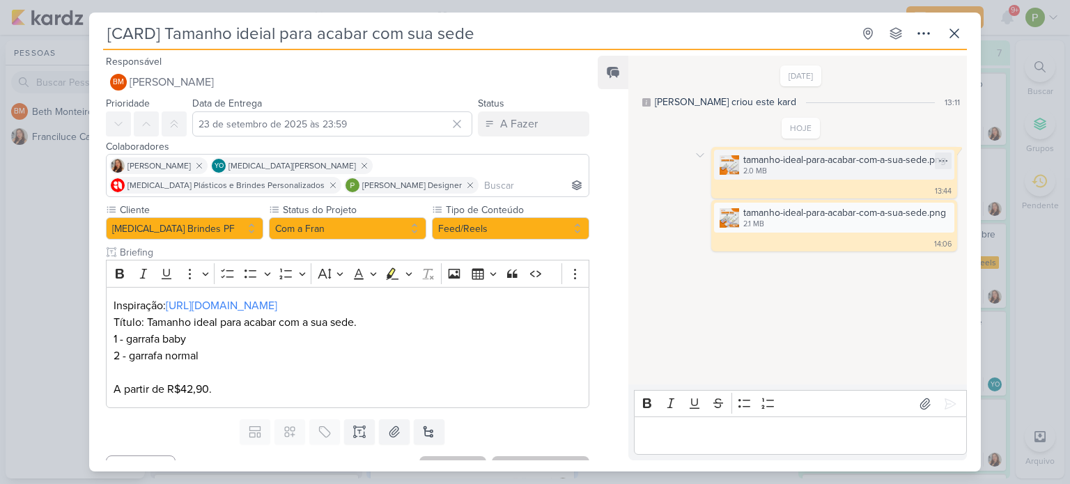
click at [723, 160] on img at bounding box center [730, 165] width 20 height 20
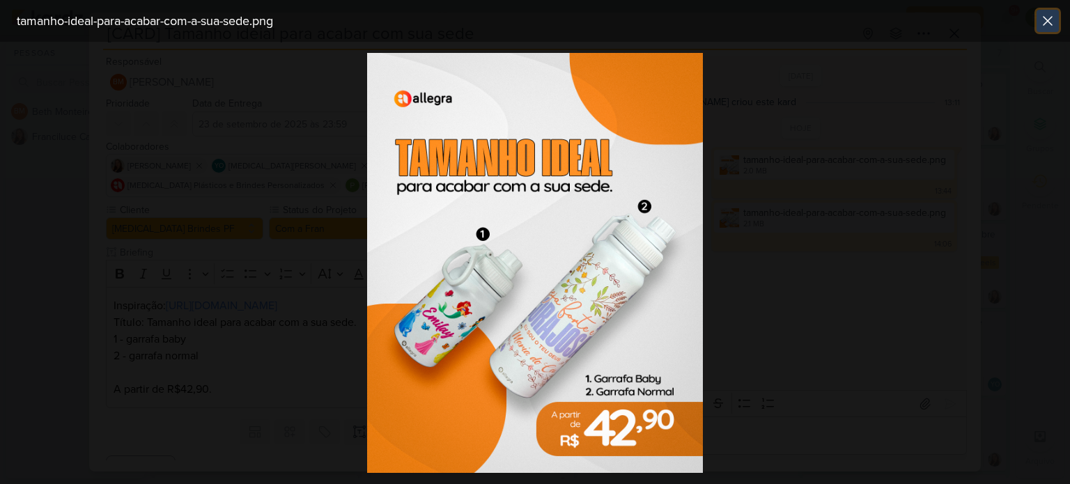
click at [1048, 21] on icon at bounding box center [1048, 21] width 8 height 8
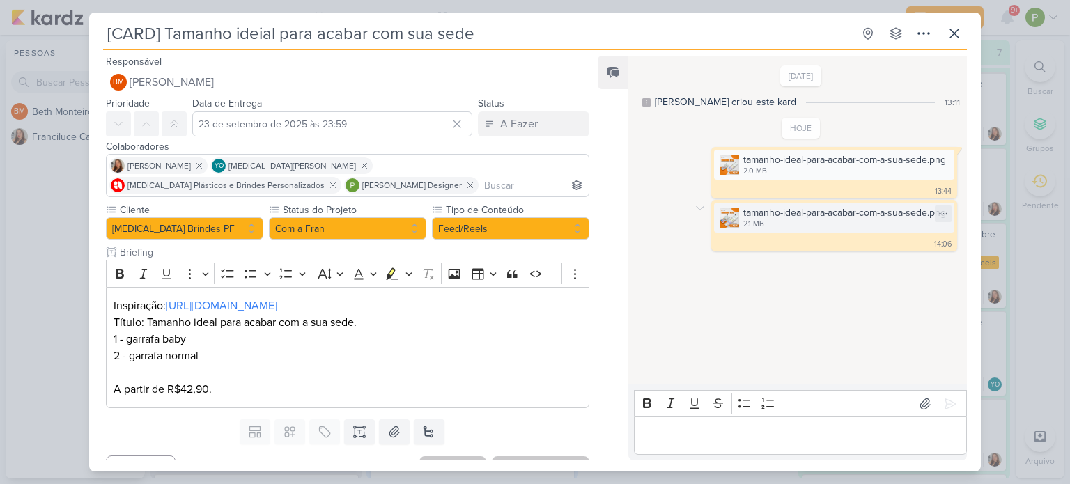
click at [725, 220] on img at bounding box center [730, 218] width 20 height 20
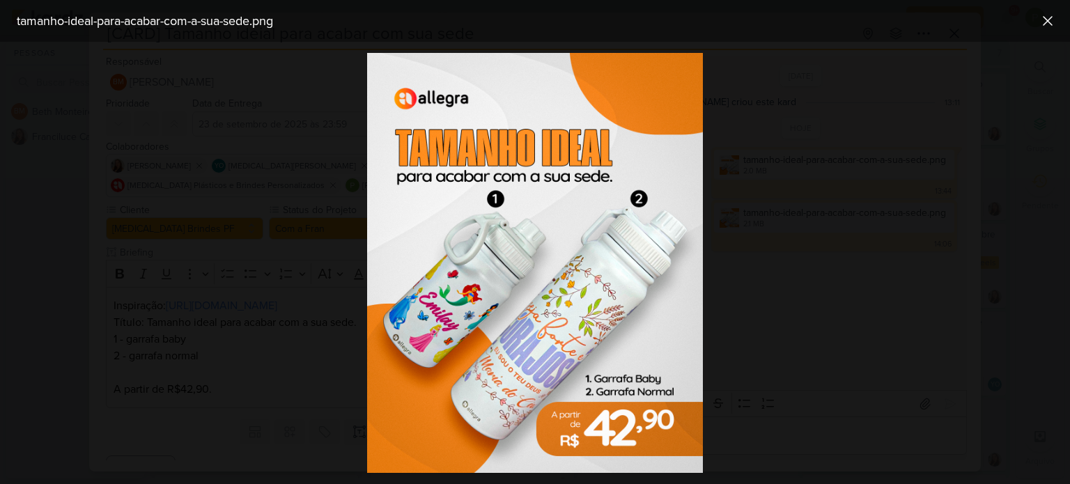
click at [765, 173] on div at bounding box center [535, 263] width 1070 height 443
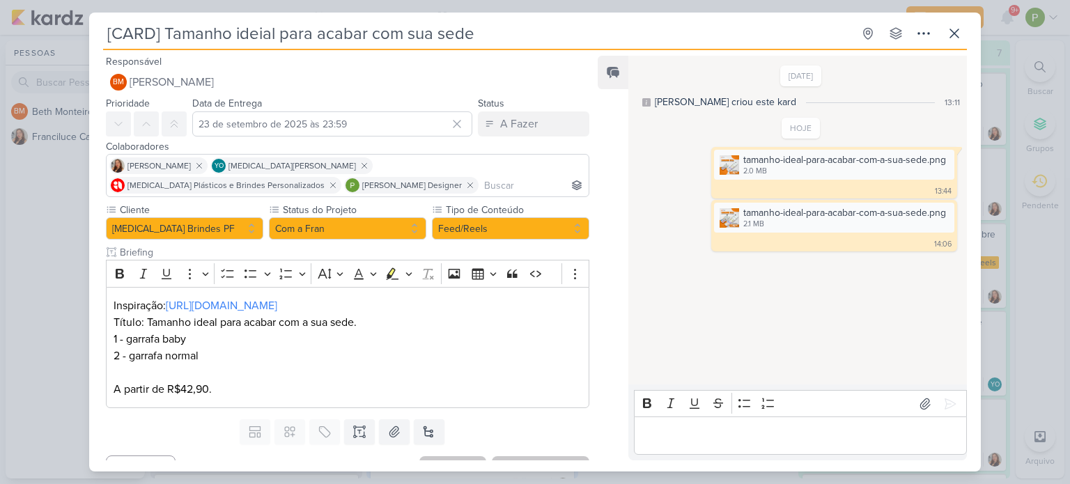
click at [24, 206] on div "[CARD] Tamanho ideial para acabar com sua sede Criado por [PERSON_NAME]" at bounding box center [535, 242] width 1070 height 484
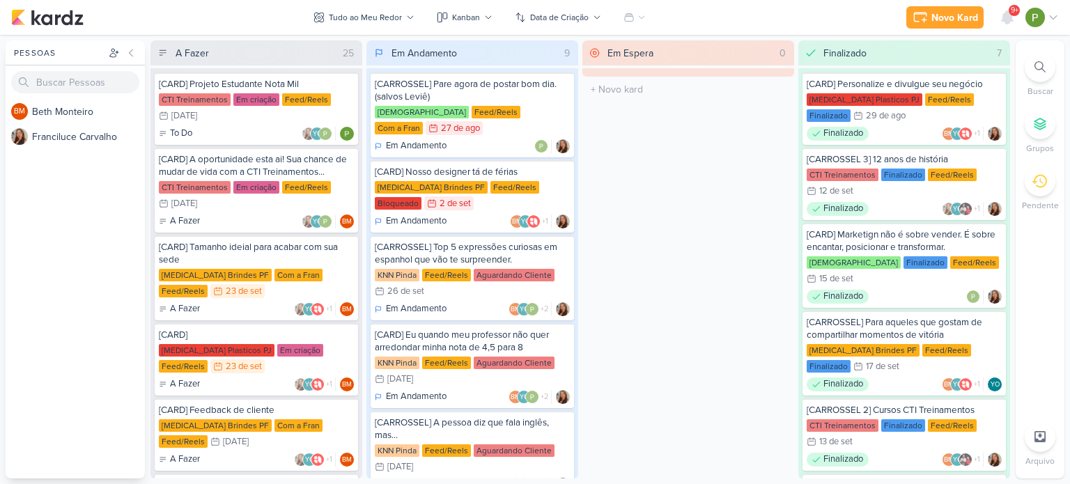
click at [256, 341] on div "[CARD] [MEDICAL_DATA] Plasticos PJ Em criação Feed/Reels 23/9 [DATE] A Fazer YO…" at bounding box center [256, 359] width 203 height 72
